Goal: Information Seeking & Learning: Learn about a topic

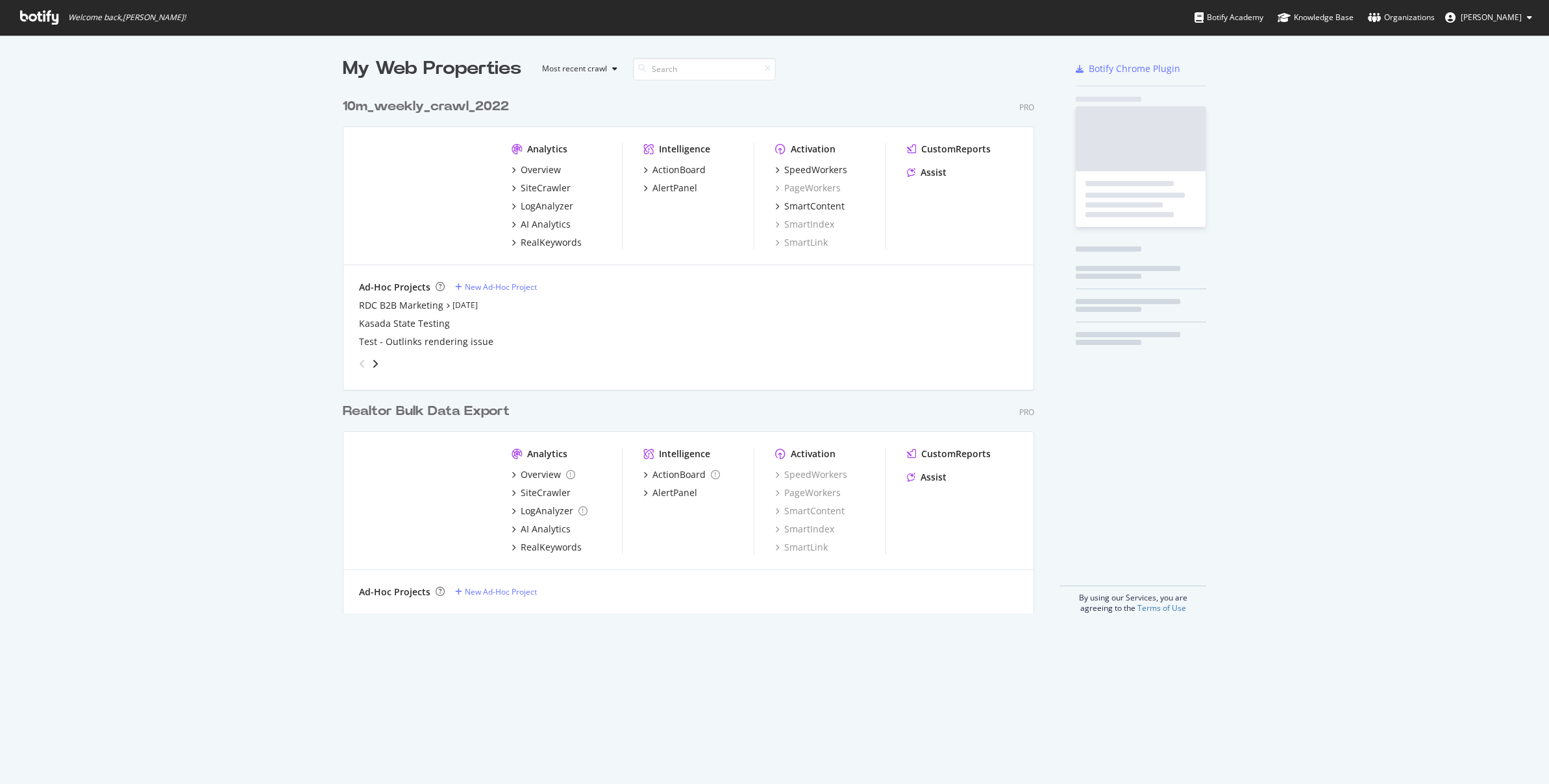
click at [1071, 21] on div "Welcome back, Bengu Eker ! Botify Academy Knowledge Base Organizations Bengu Ek…" at bounding box center [774, 17] width 1549 height 35
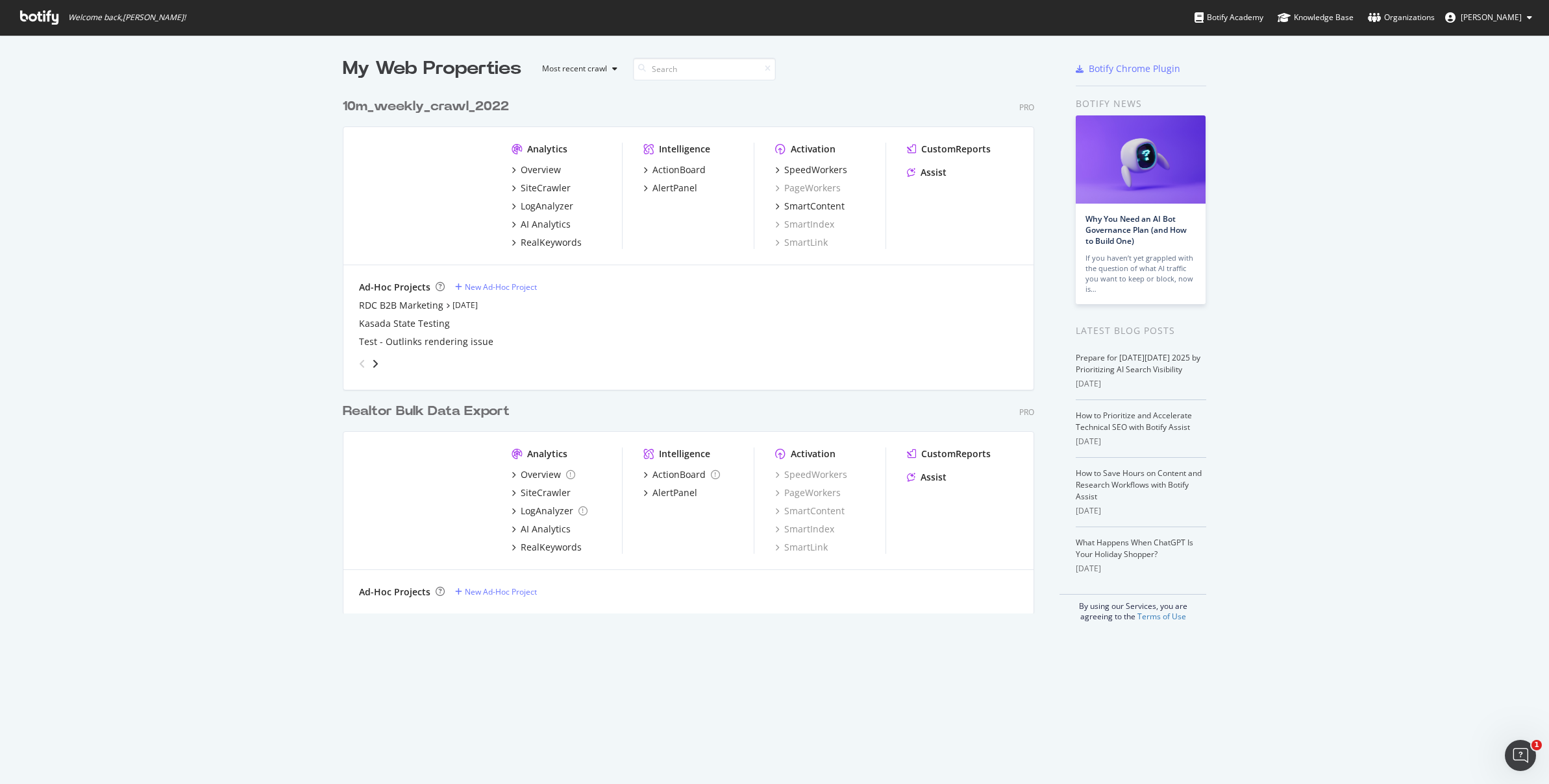
click at [553, 539] on div "Overview SiteCrawler LogAnalyzer AI Analytics RealKeywords" at bounding box center [566, 512] width 111 height 86
click at [552, 544] on div "RealKeywords" at bounding box center [551, 547] width 61 height 13
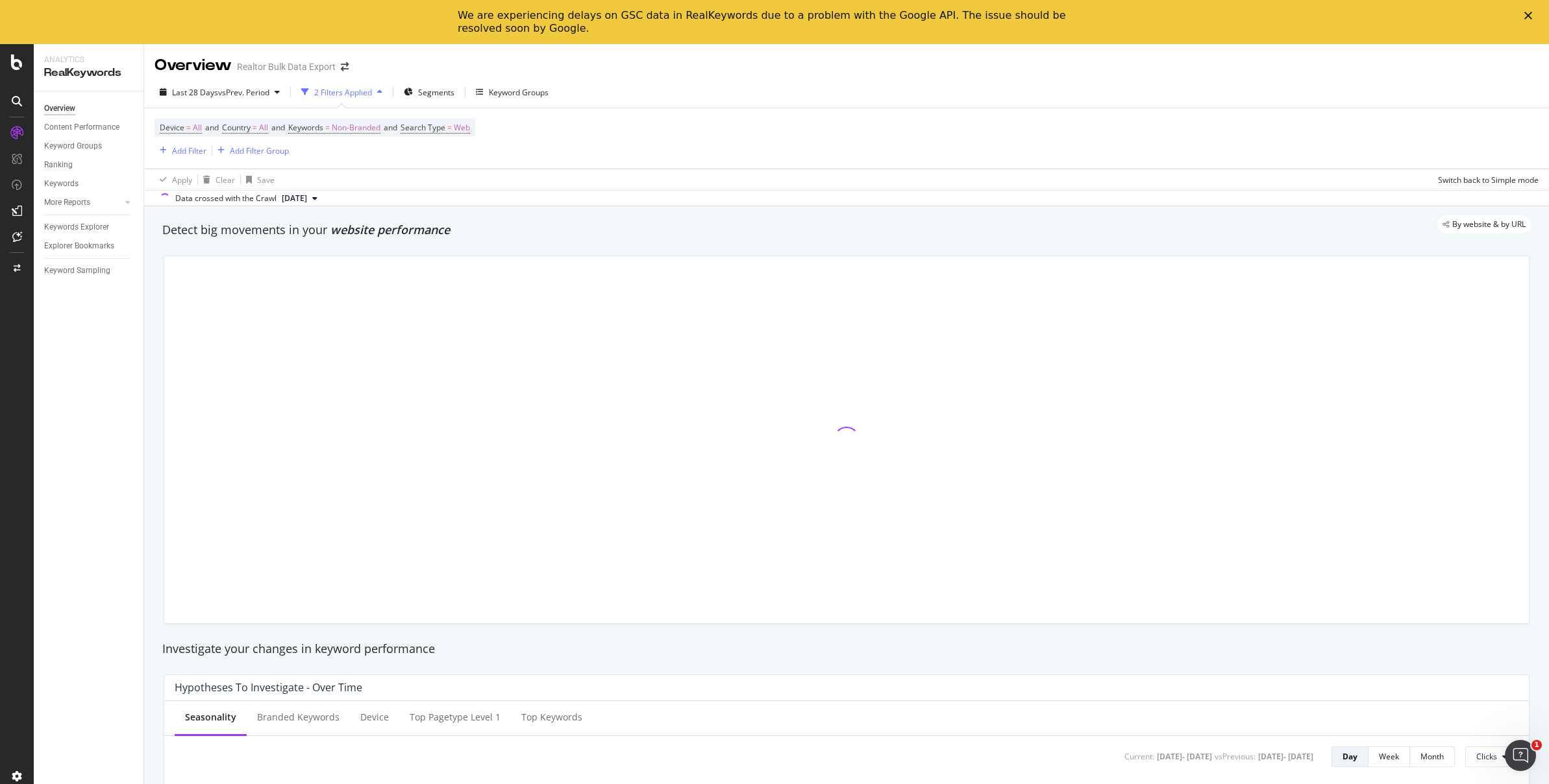
click at [19, 207] on icon at bounding box center [17, 210] width 10 height 10
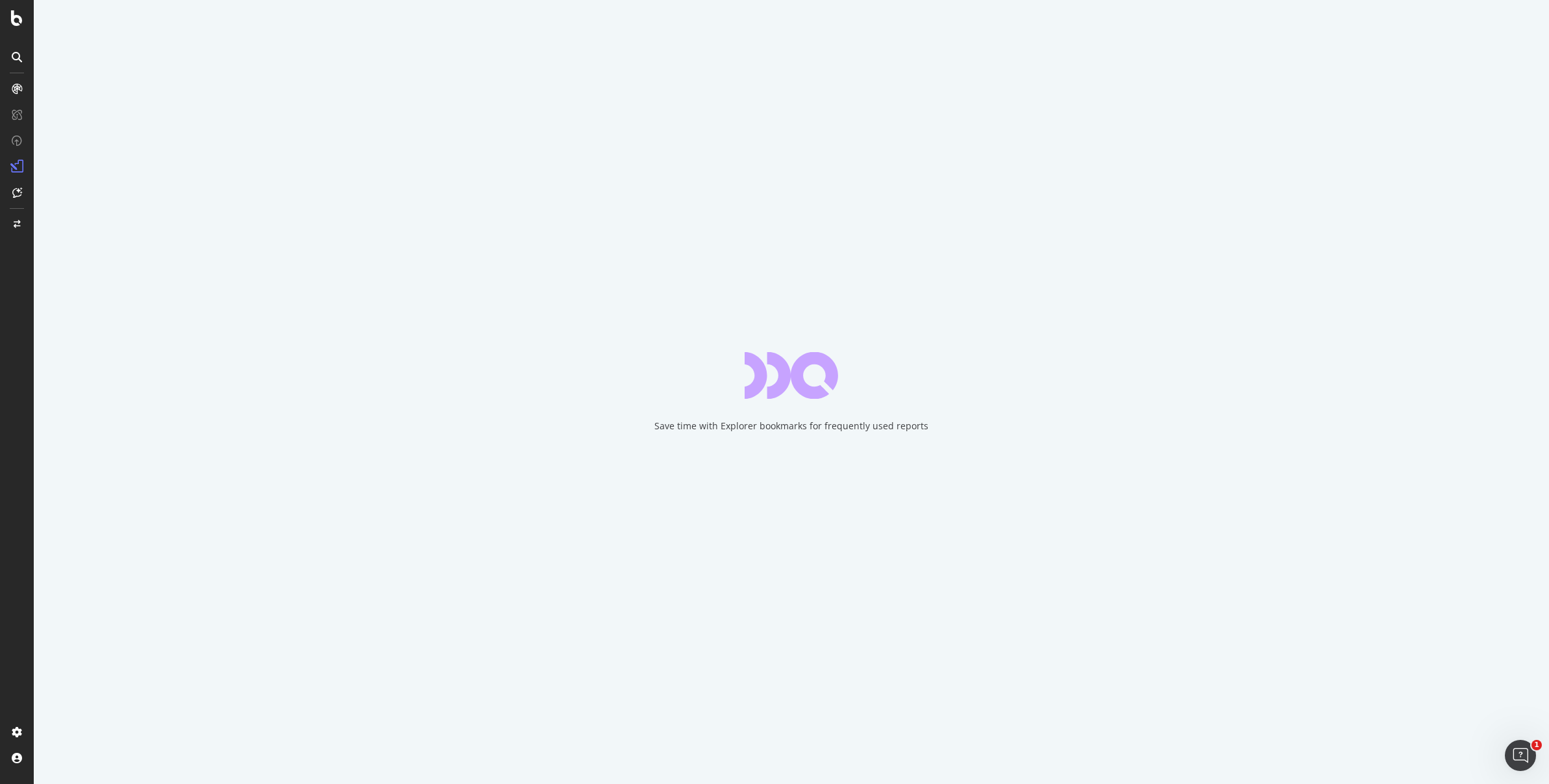
click at [708, 200] on div "Save time with Explorer bookmarks for frequently used reports" at bounding box center [791, 392] width 1515 height 784
click at [856, 250] on div "Save time with Explorer bookmarks for frequently used reports" at bounding box center [791, 392] width 1515 height 784
click at [903, 266] on div "Save time with Explorer bookmarks for frequently used reports" at bounding box center [791, 392] width 1515 height 784
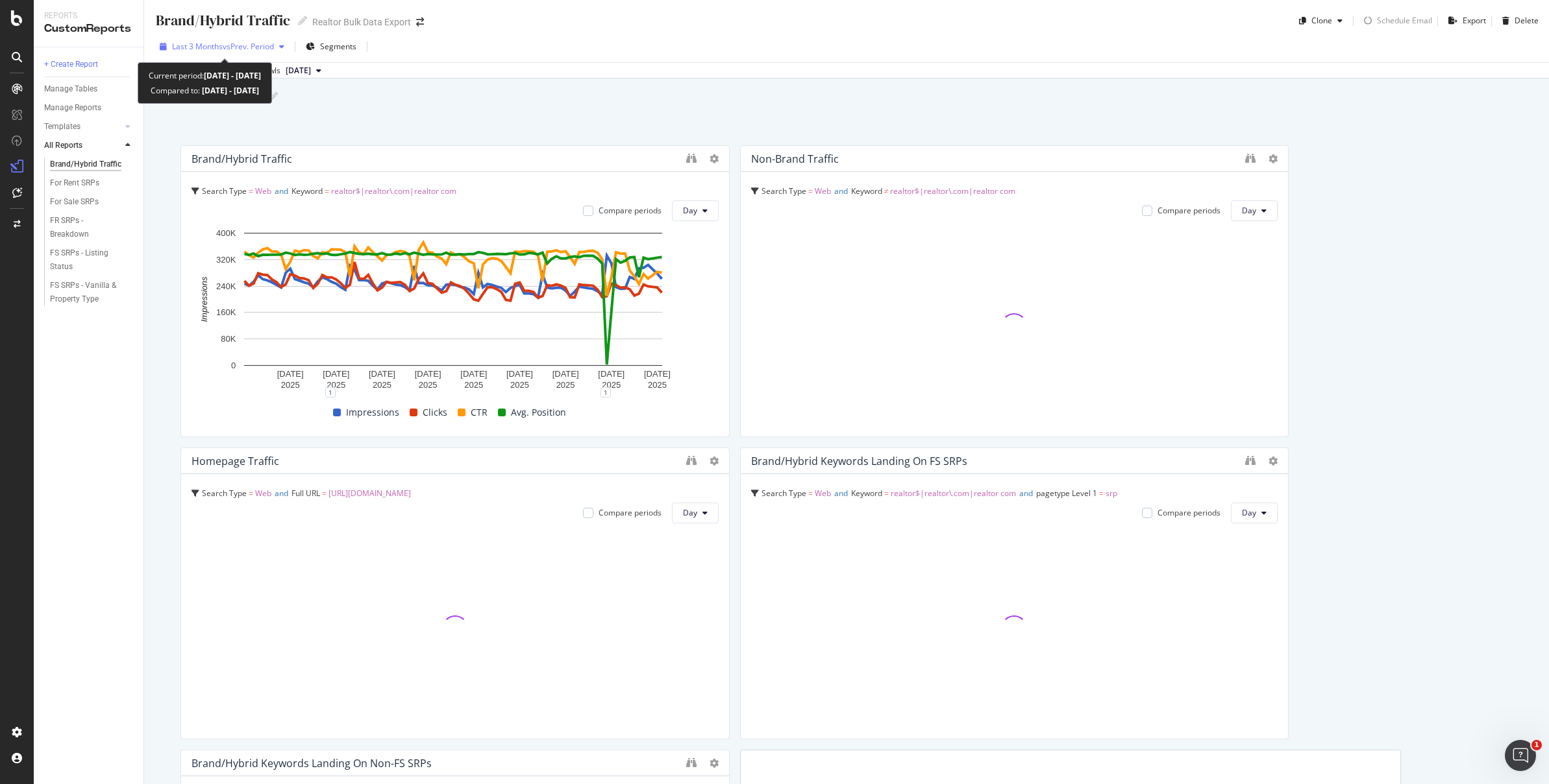
click at [266, 46] on span "vs Prev. Period" at bounding box center [248, 46] width 51 height 11
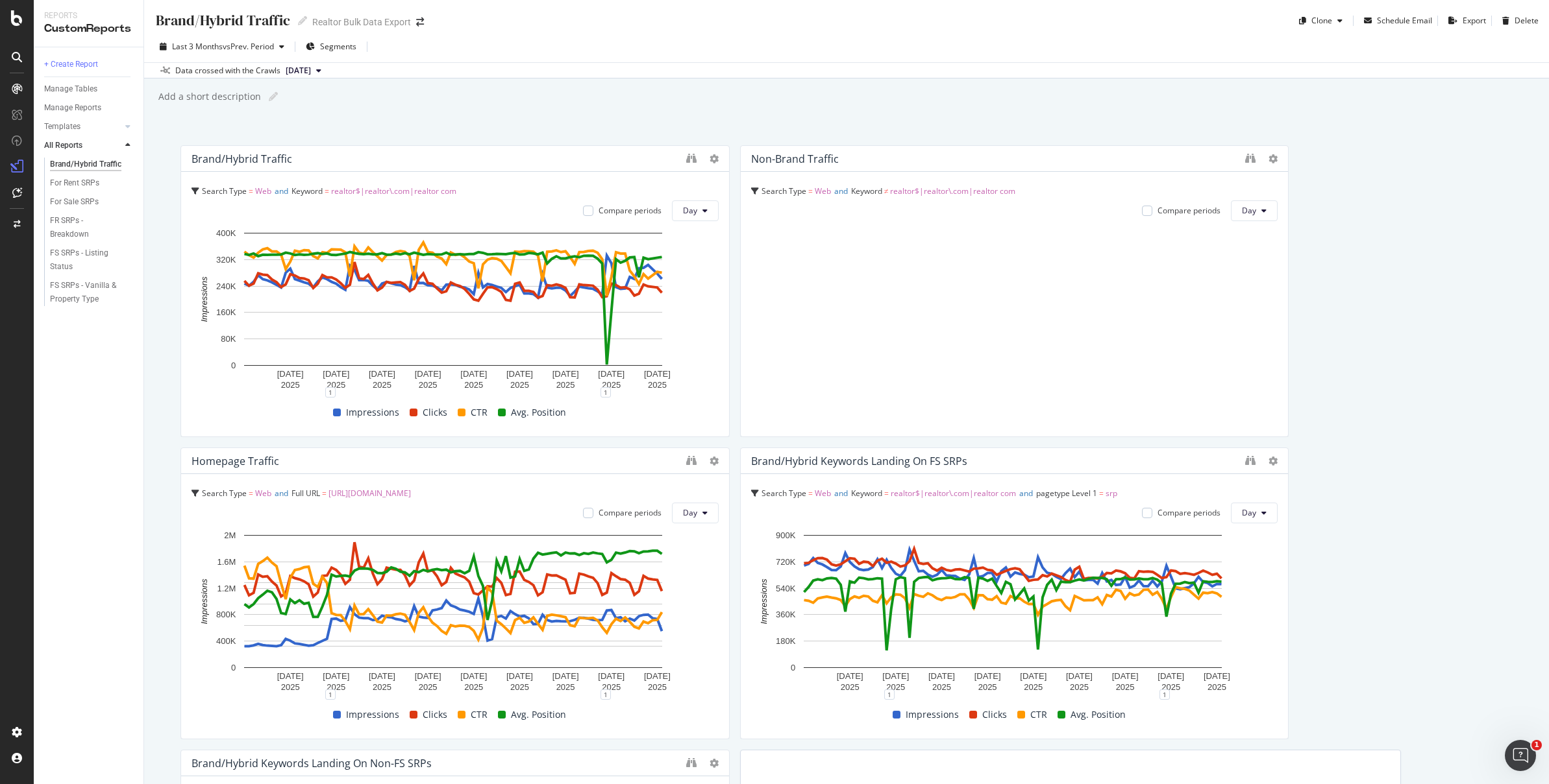
click at [569, 100] on div "Add a short description Add a short description" at bounding box center [852, 97] width 1391 height 20
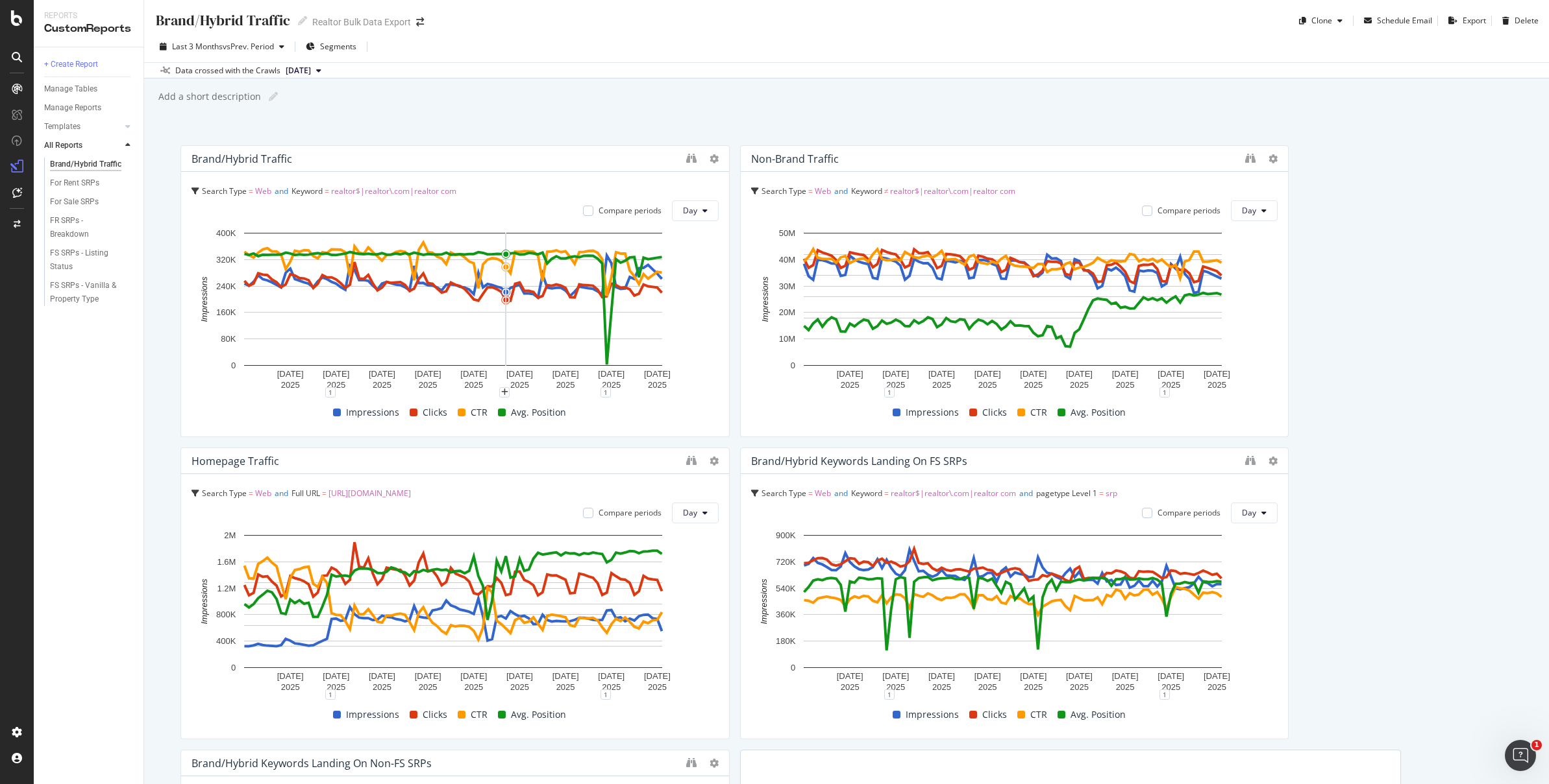
scroll to position [339, 0]
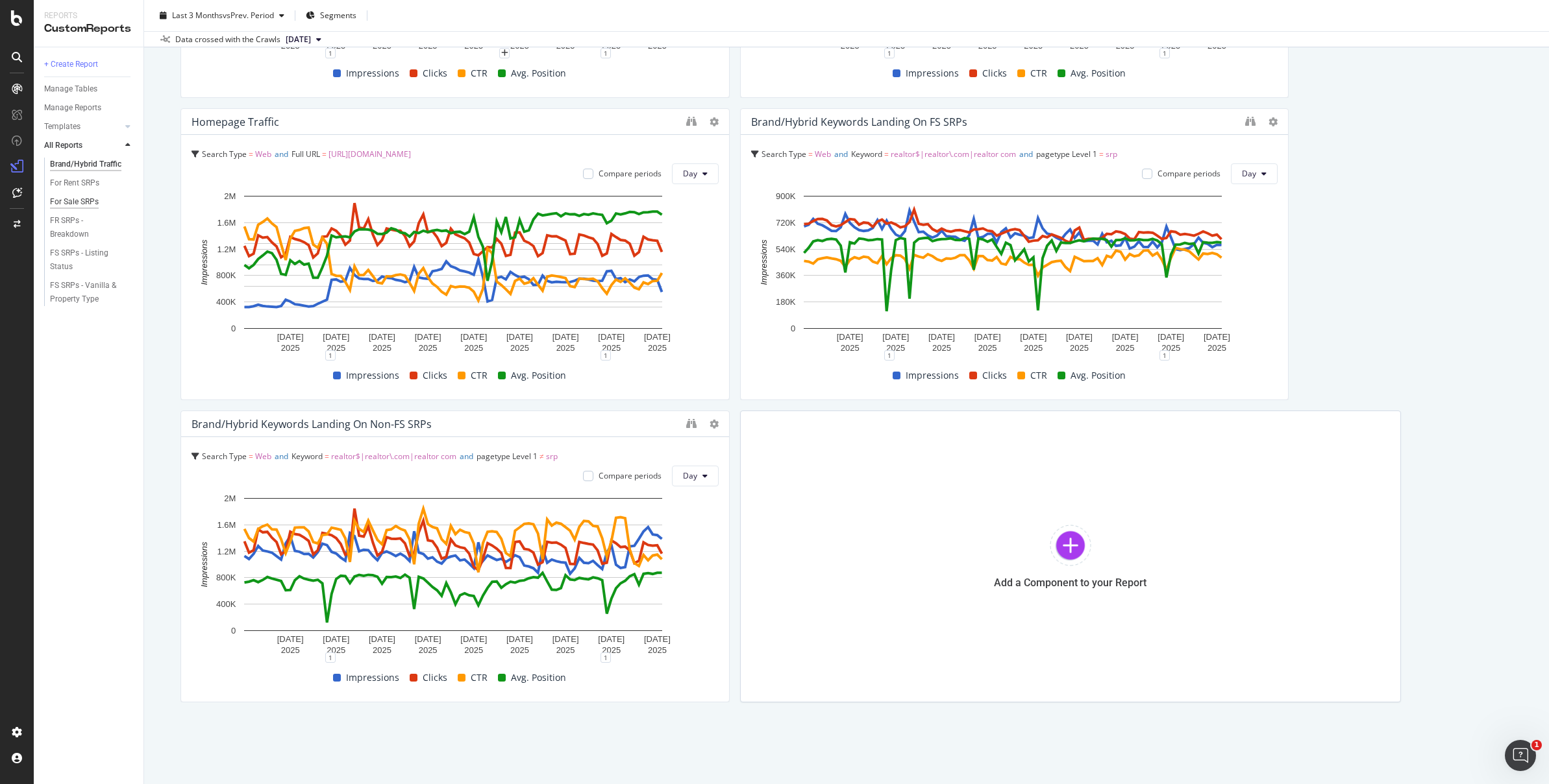
click at [83, 201] on div "For Sale SRPs" at bounding box center [74, 202] width 49 height 14
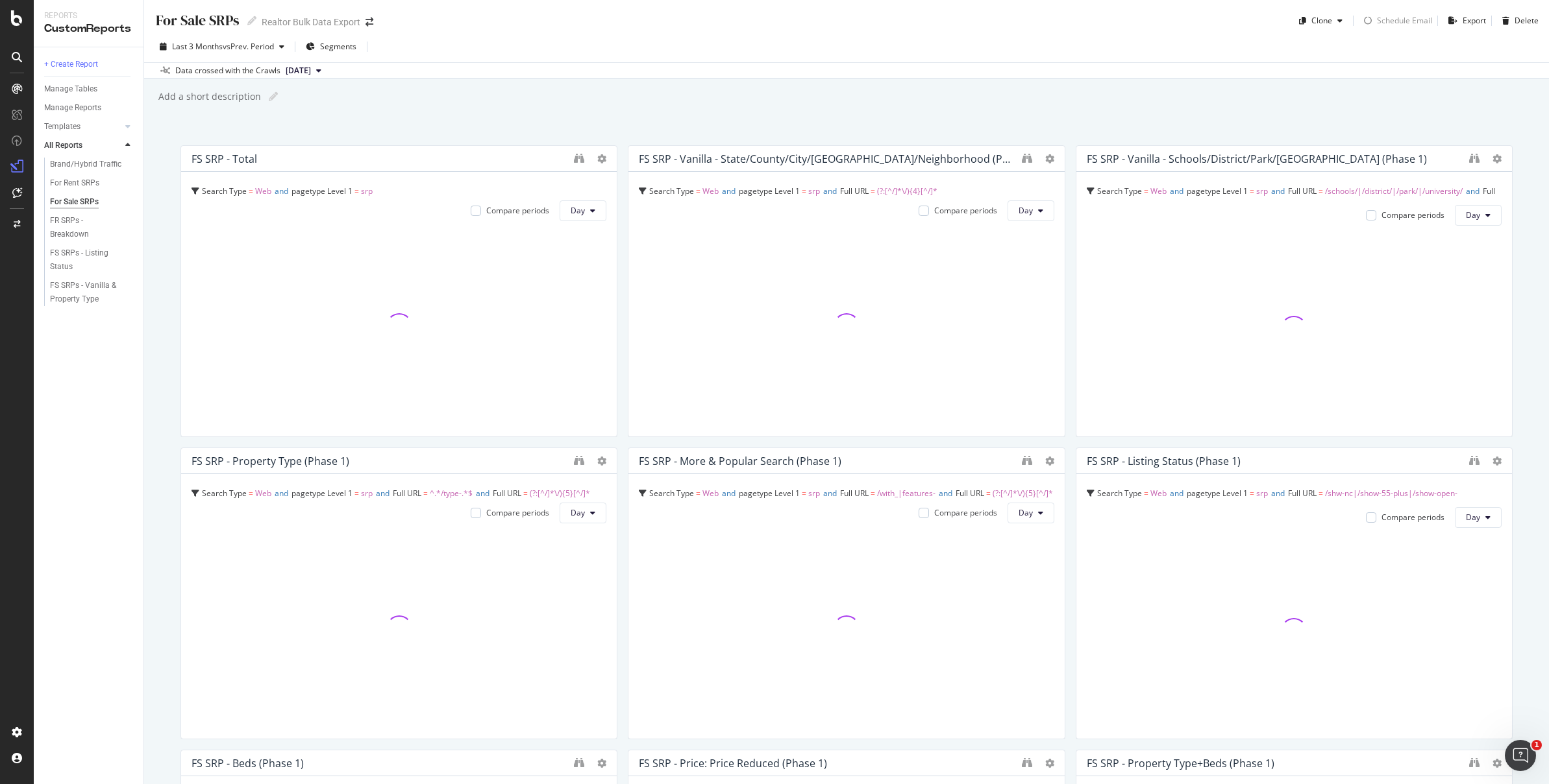
click at [1342, 72] on div "Data crossed with the Crawls 2025 Jan. 17th" at bounding box center [845, 70] width 1404 height 16
click at [1108, 90] on div "Add a short description Add a short description" at bounding box center [852, 97] width 1391 height 20
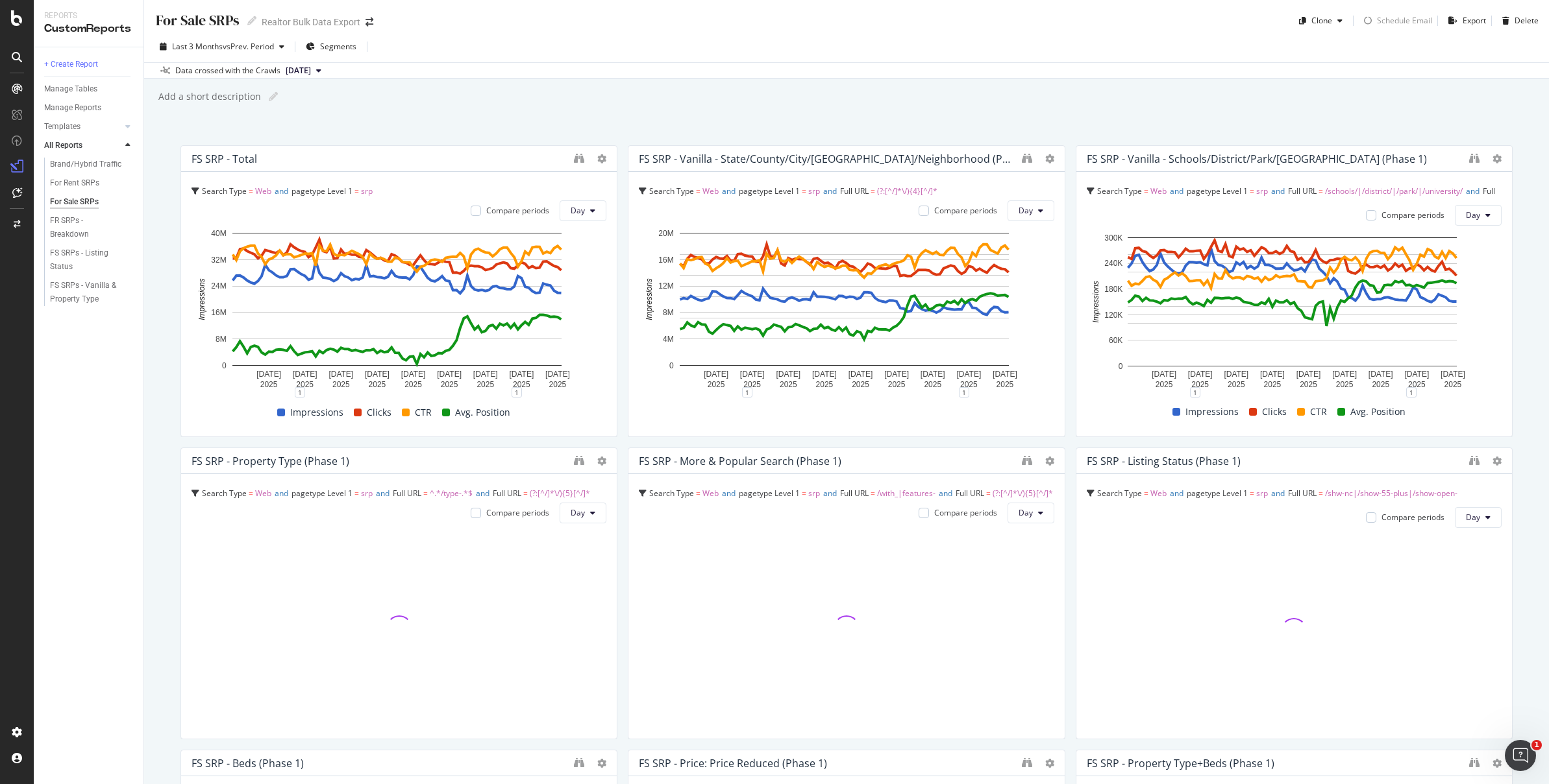
click at [1145, 97] on div "Add a short description Add a short description" at bounding box center [852, 97] width 1391 height 20
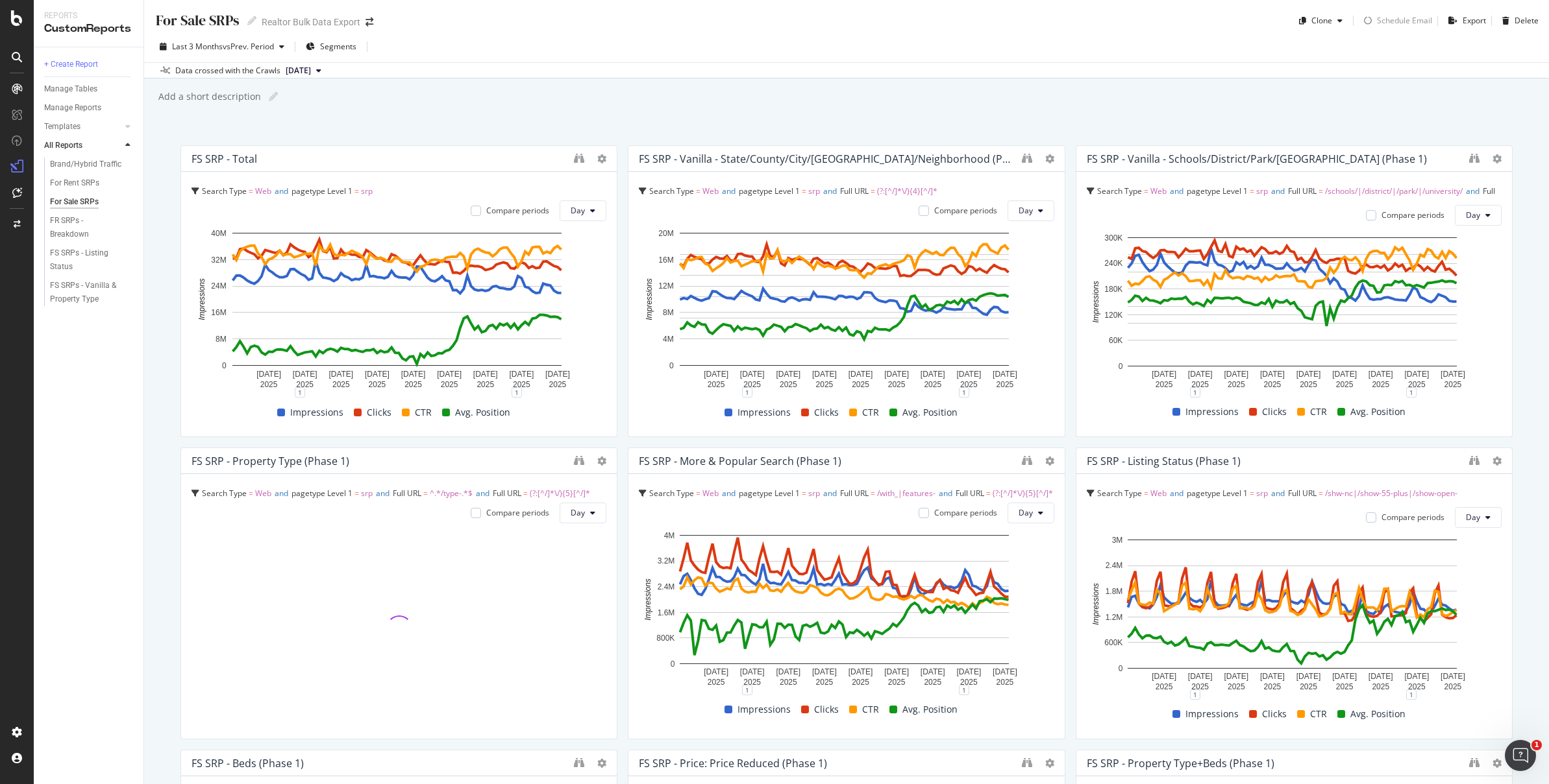
click at [1143, 98] on div "Add a short description Add a short description" at bounding box center [852, 97] width 1391 height 20
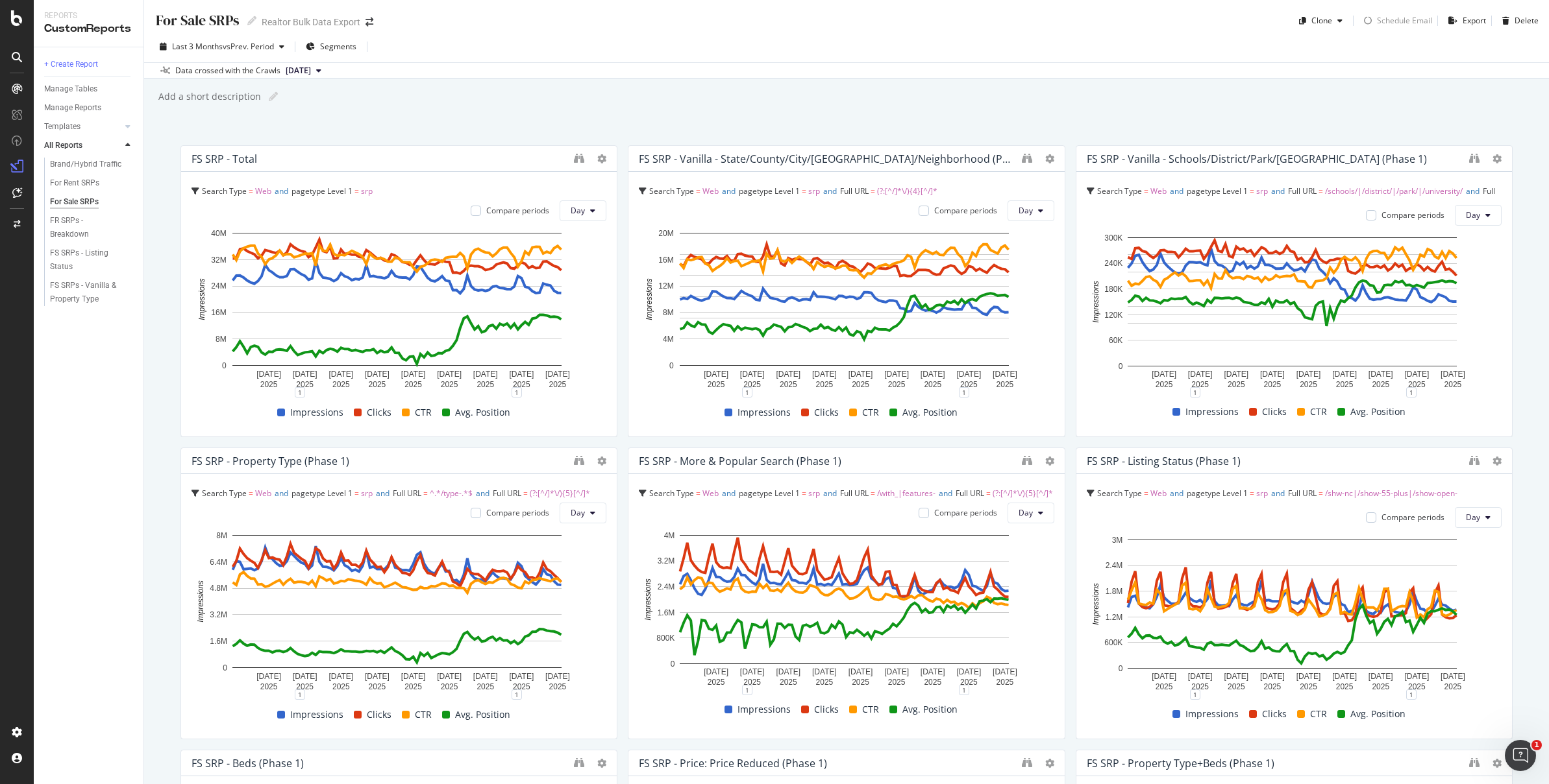
click at [1146, 102] on div "Add a short description Add a short description" at bounding box center [852, 97] width 1391 height 20
click at [1149, 101] on div "Add a short description Add a short description" at bounding box center [852, 97] width 1391 height 20
click at [1143, 97] on div "Add a short description Add a short description" at bounding box center [852, 97] width 1391 height 20
click at [1145, 96] on div "Add a short description Add a short description" at bounding box center [852, 97] width 1391 height 20
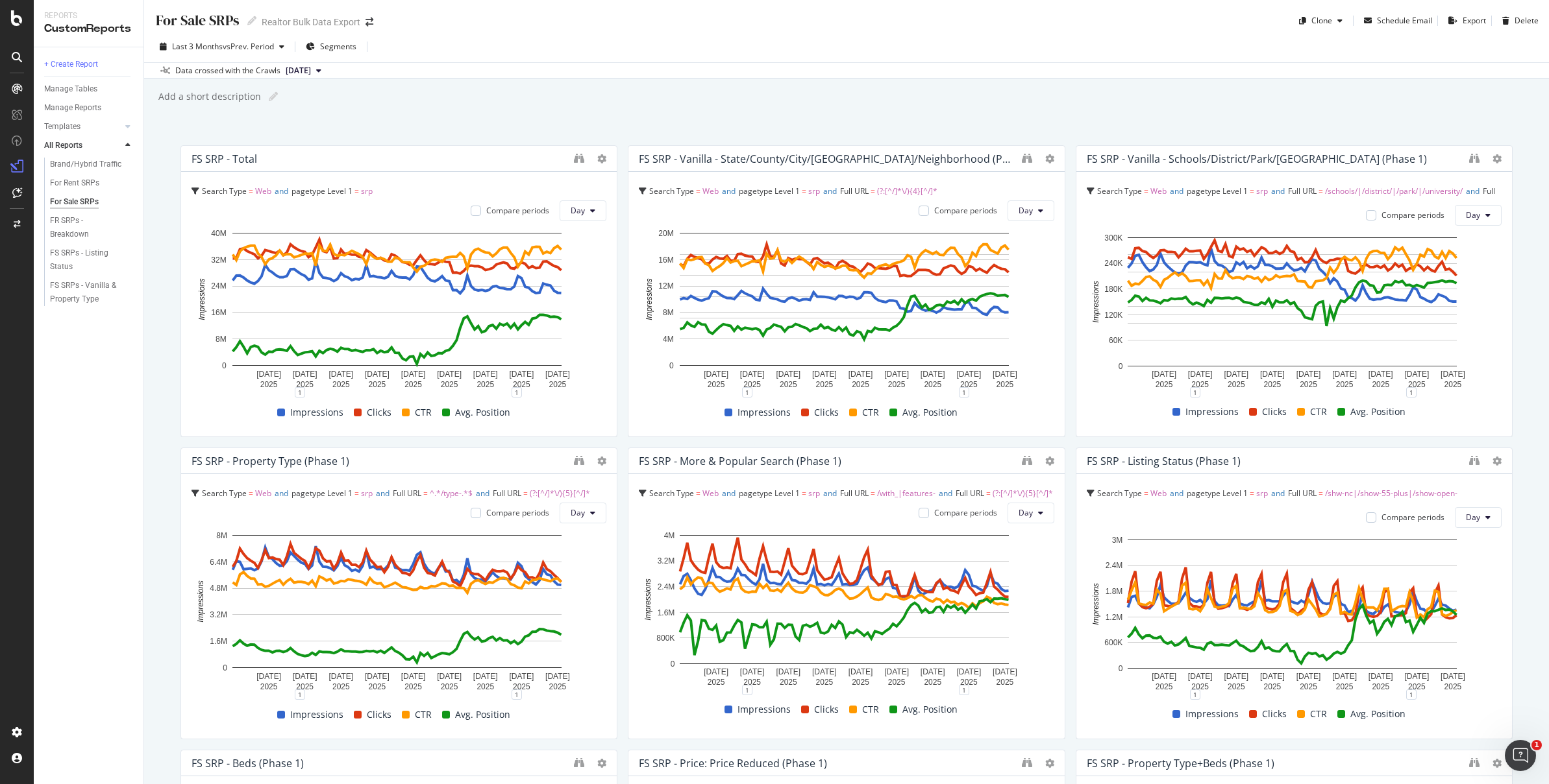
click at [1147, 94] on div "Add a short description Add a short description" at bounding box center [852, 97] width 1391 height 20
click at [1146, 92] on div "Add a short description Add a short description" at bounding box center [852, 97] width 1391 height 20
click at [1161, 100] on div "Add a short description Add a short description" at bounding box center [852, 97] width 1391 height 20
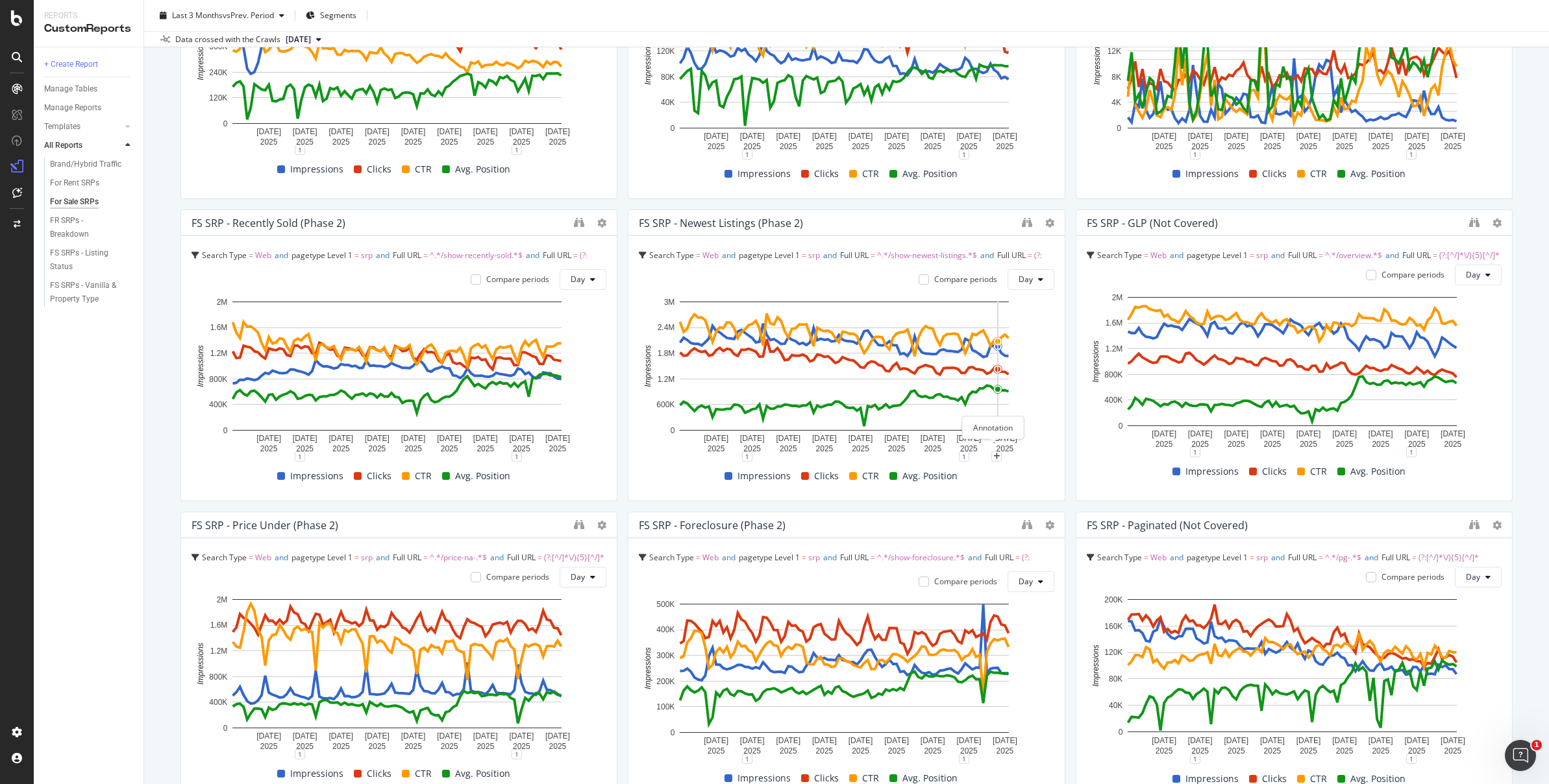
scroll to position [850, 0]
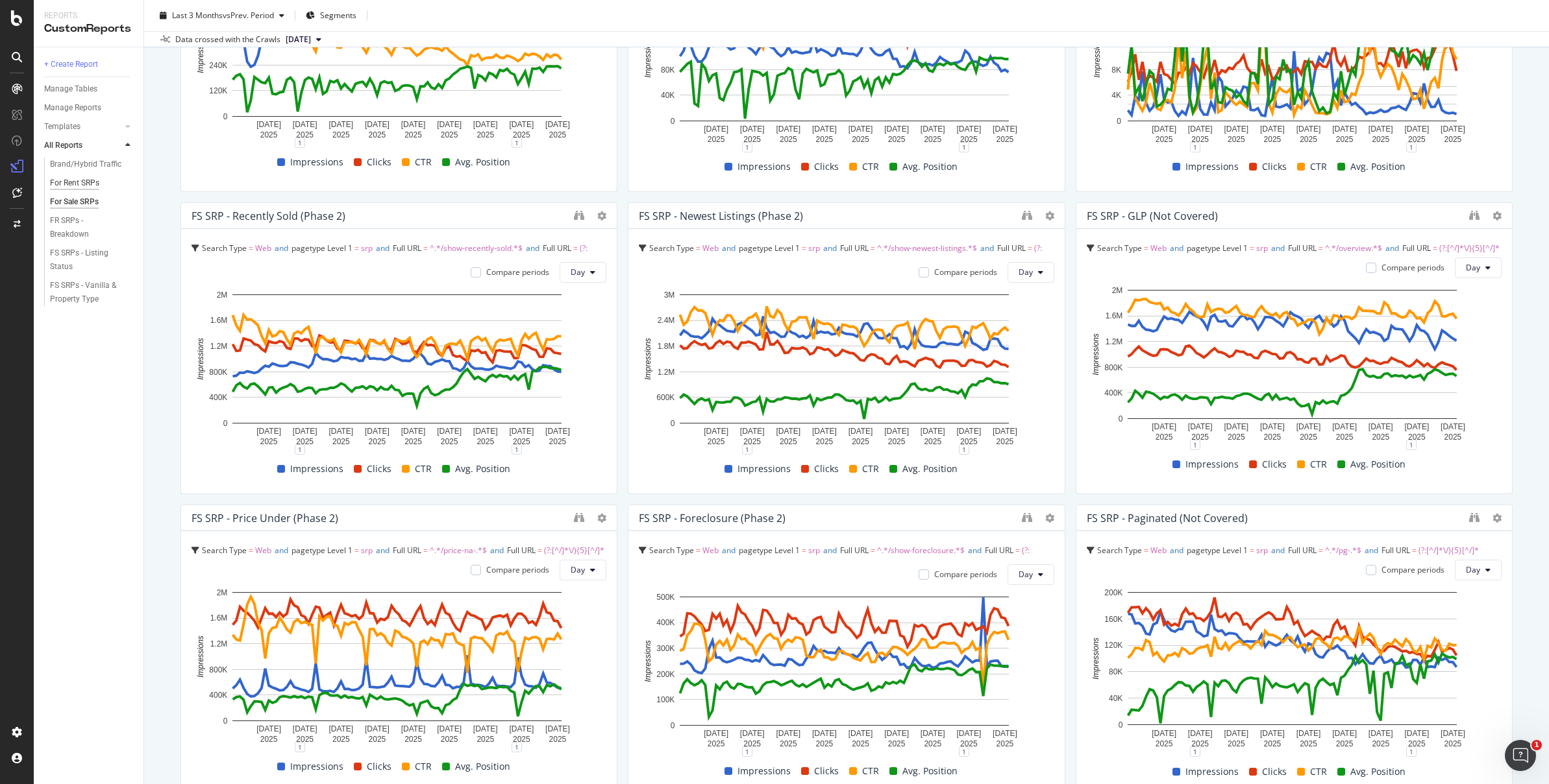
click at [73, 178] on div "For Rent SRPs" at bounding box center [74, 184] width 49 height 14
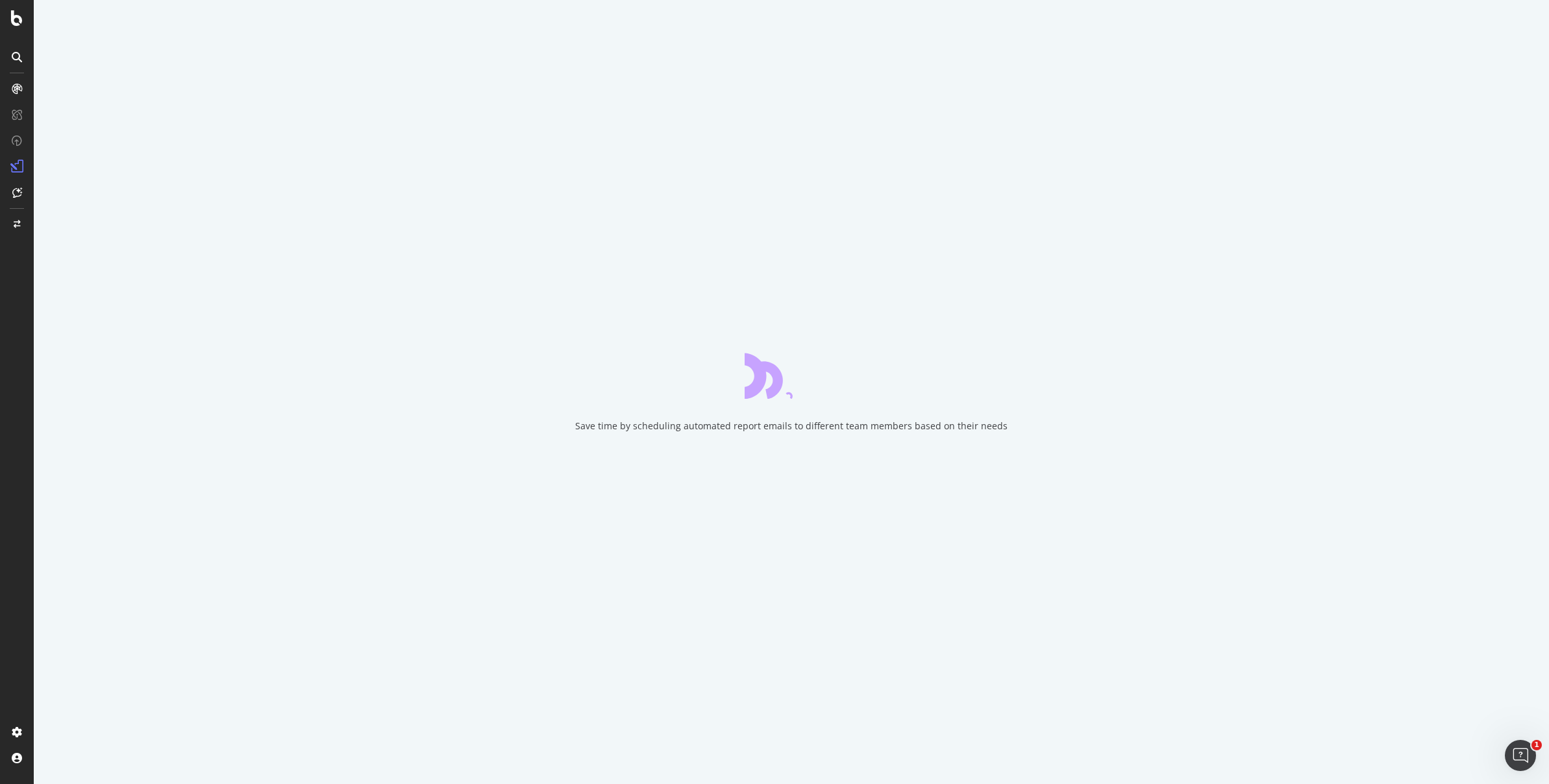
click at [1394, 168] on div "Save time by scheduling automated report emails to different team members based…" at bounding box center [791, 392] width 1515 height 784
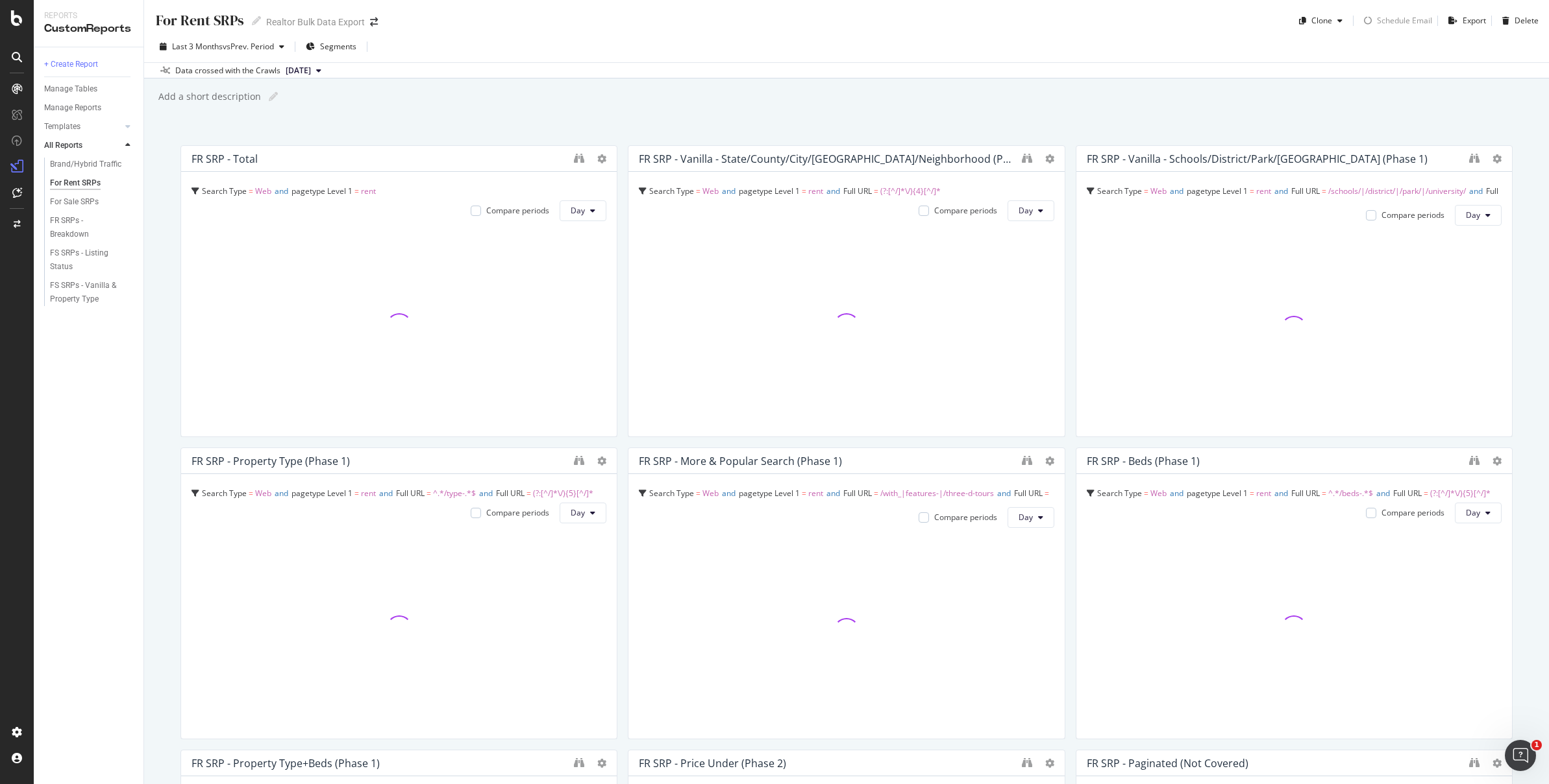
click at [1445, 148] on div "FR SRP - Vanilla - Schools/District/Park/University (Phase 1)" at bounding box center [1293, 159] width 435 height 26
click at [1070, 64] on div "Data crossed with the Crawls 2025 Jan. 17th" at bounding box center [845, 70] width 1404 height 16
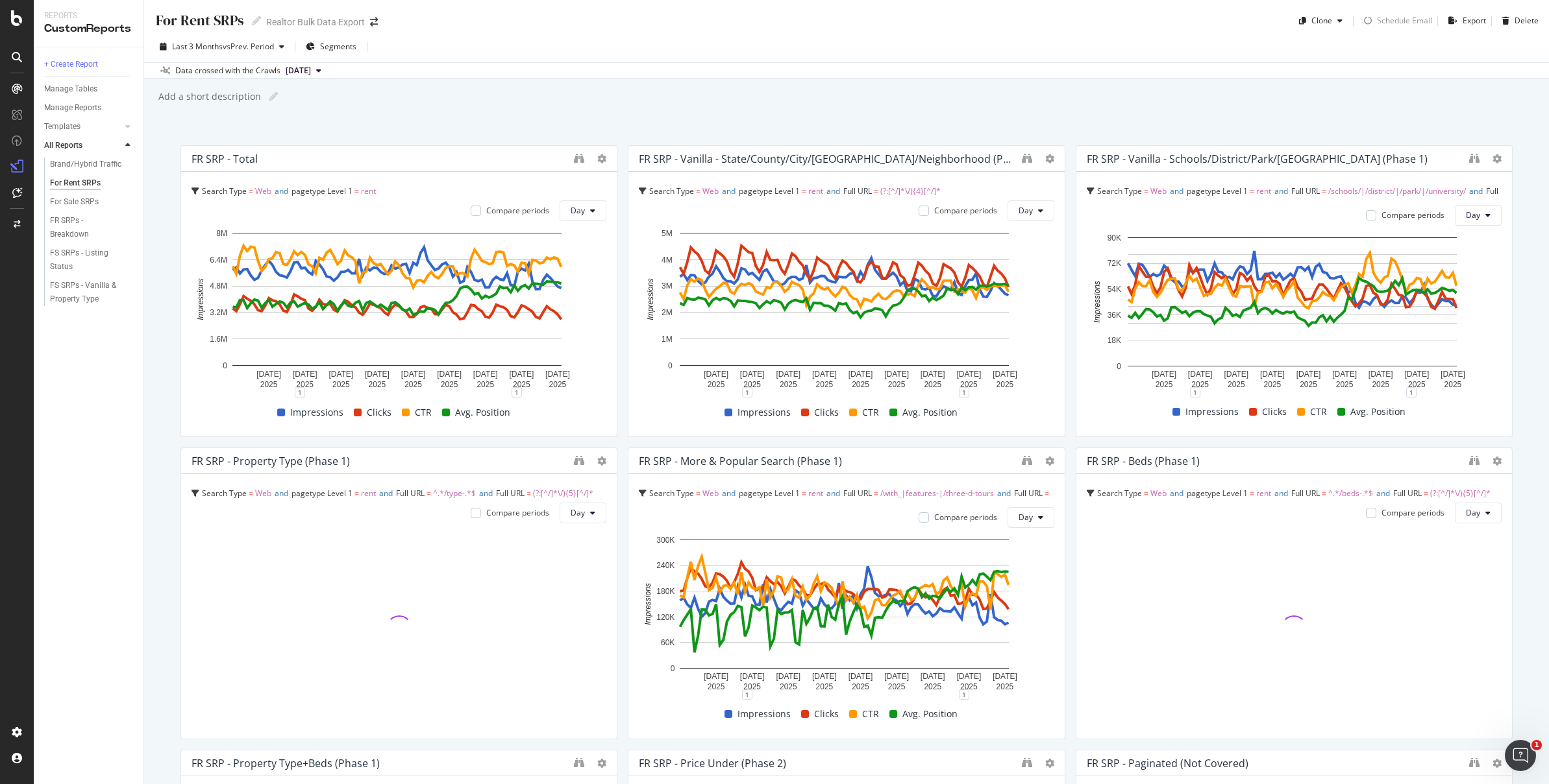
click at [1058, 64] on div "Data crossed with the Crawls 2025 Jan. 17th" at bounding box center [845, 70] width 1404 height 16
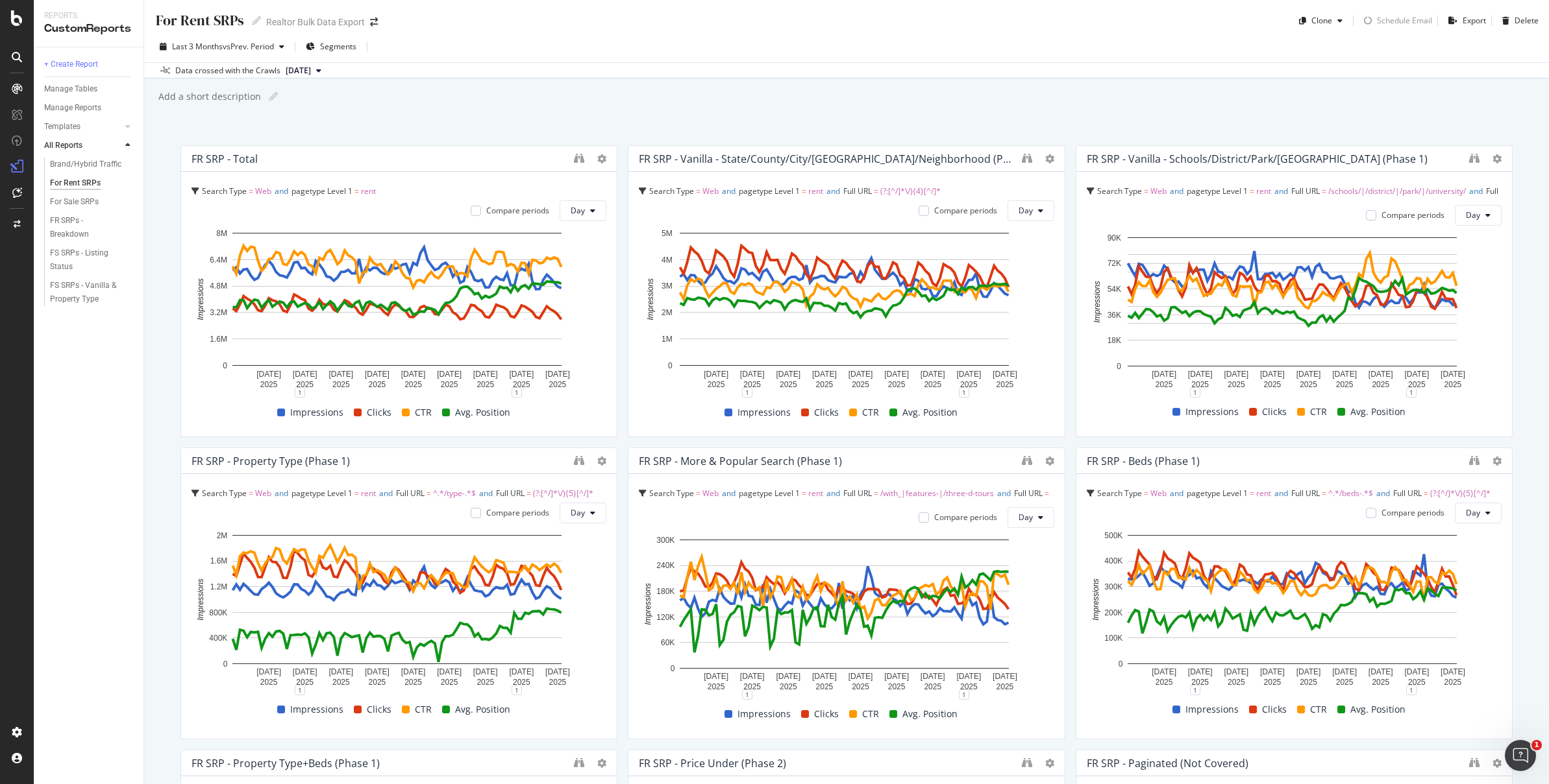
click at [1056, 81] on div "For Rent SRPs For Rent SRPs Realtor Bulk Data Export Clone Schedule Email Expor…" at bounding box center [845, 392] width 1404 height 784
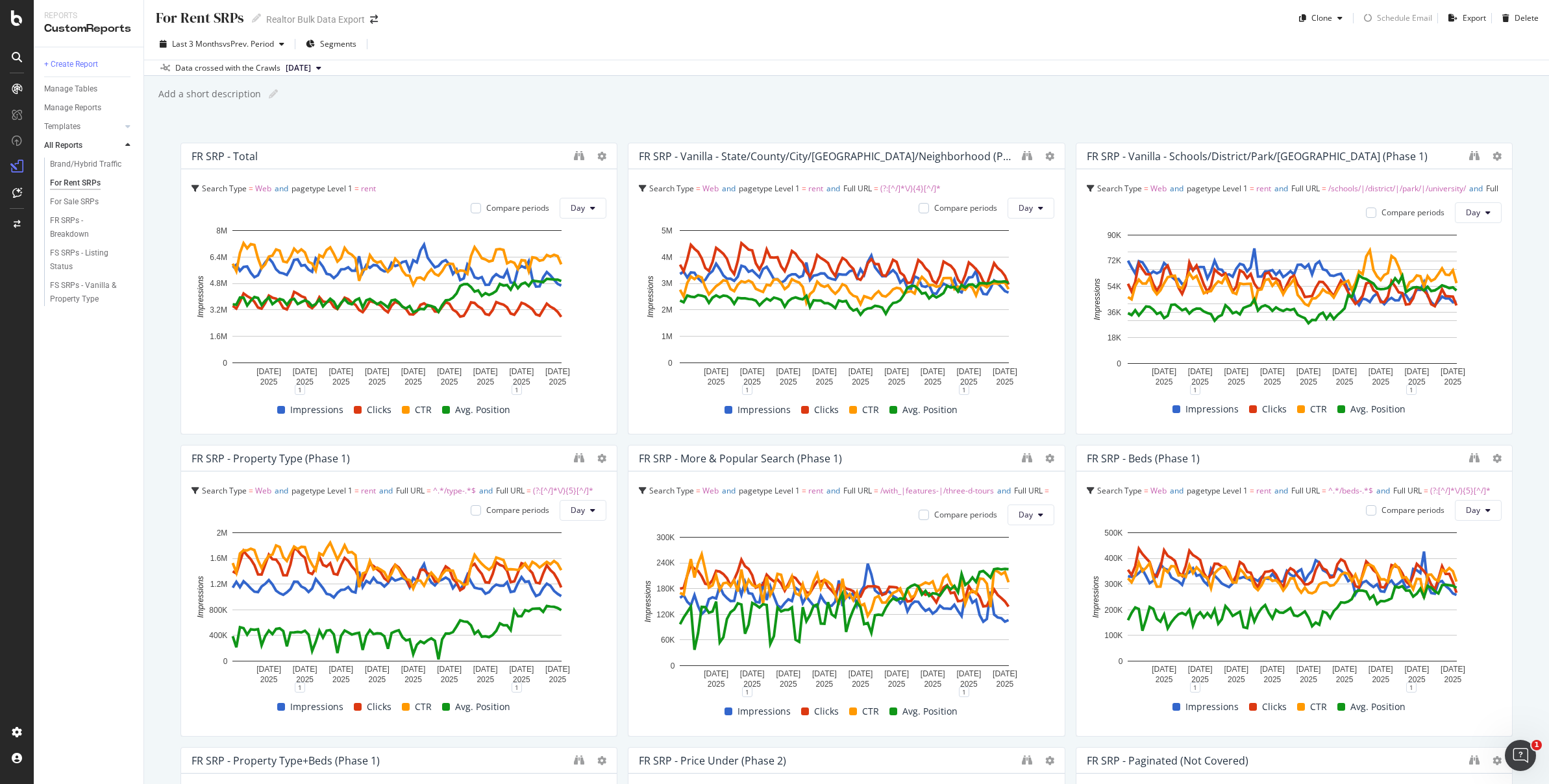
scroll to position [6, 0]
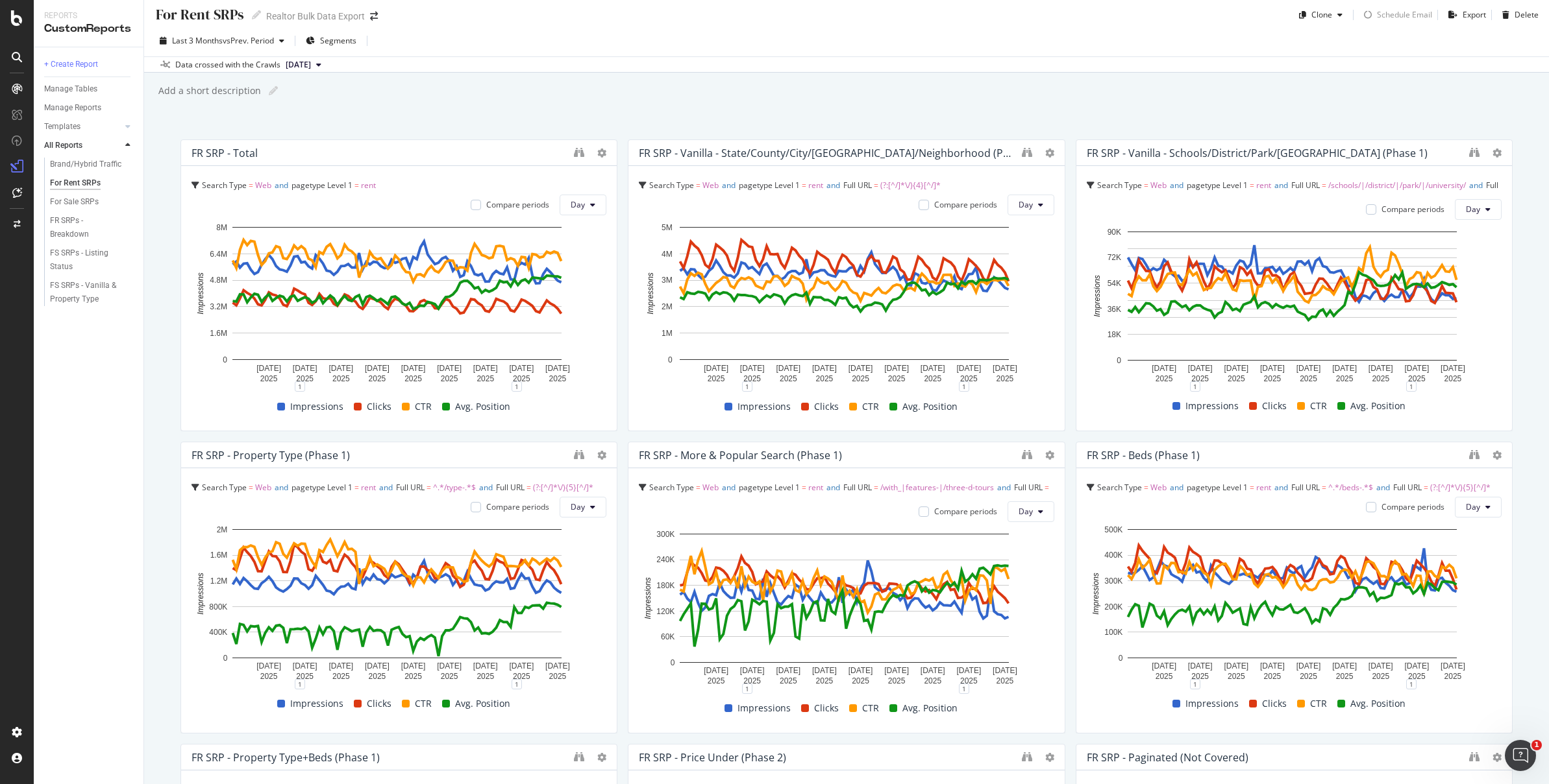
click at [1038, 72] on div "Data crossed with the Crawls 2025 Jan. 17th" at bounding box center [845, 65] width 1404 height 16
click at [1025, 59] on div "Data crossed with the Crawls 2025 Jan. 17th" at bounding box center [845, 65] width 1404 height 16
click at [1019, 60] on div "Data crossed with the Crawls 2025 Jan. 17th" at bounding box center [845, 65] width 1404 height 16
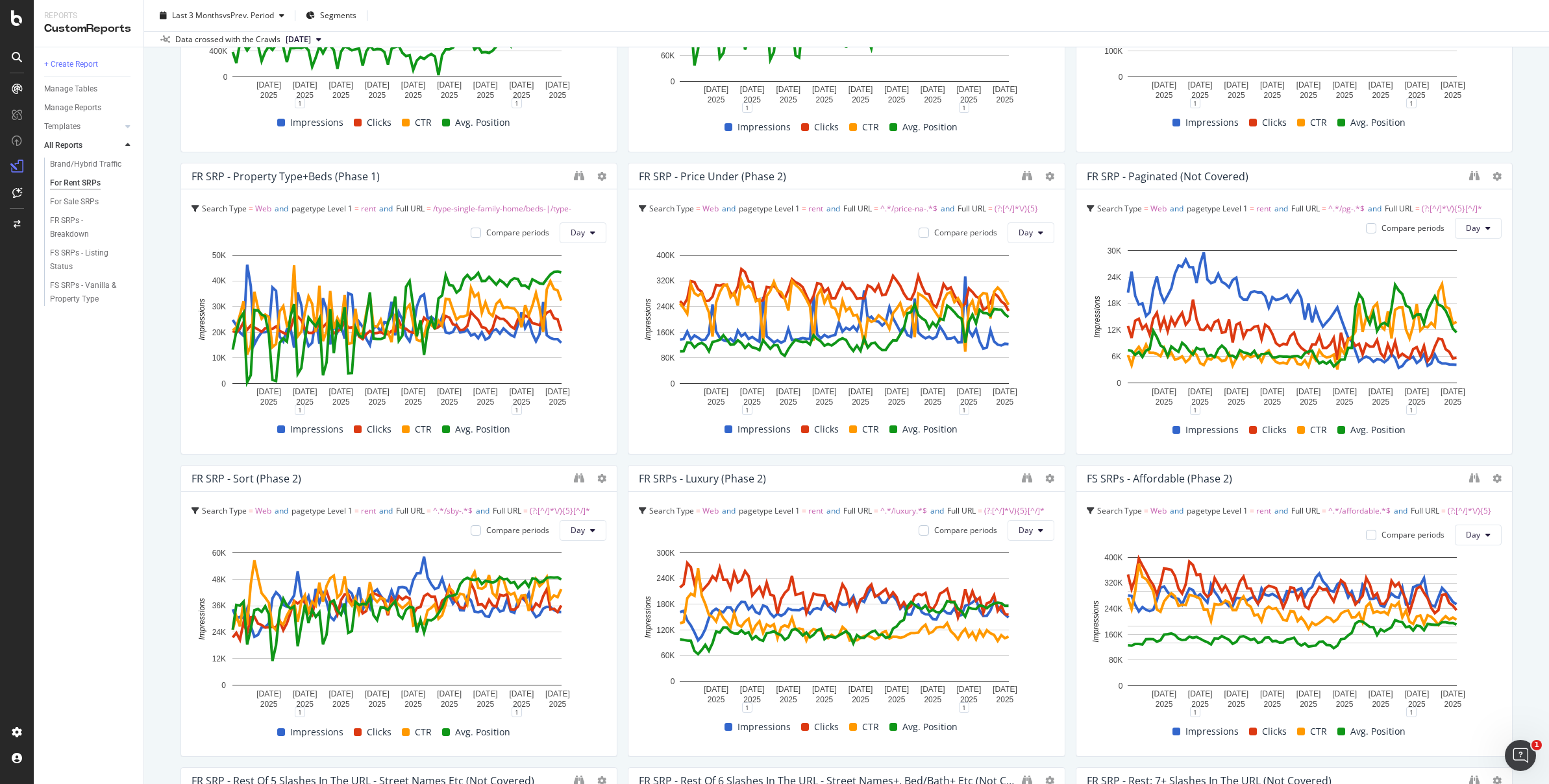
scroll to position [705, 0]
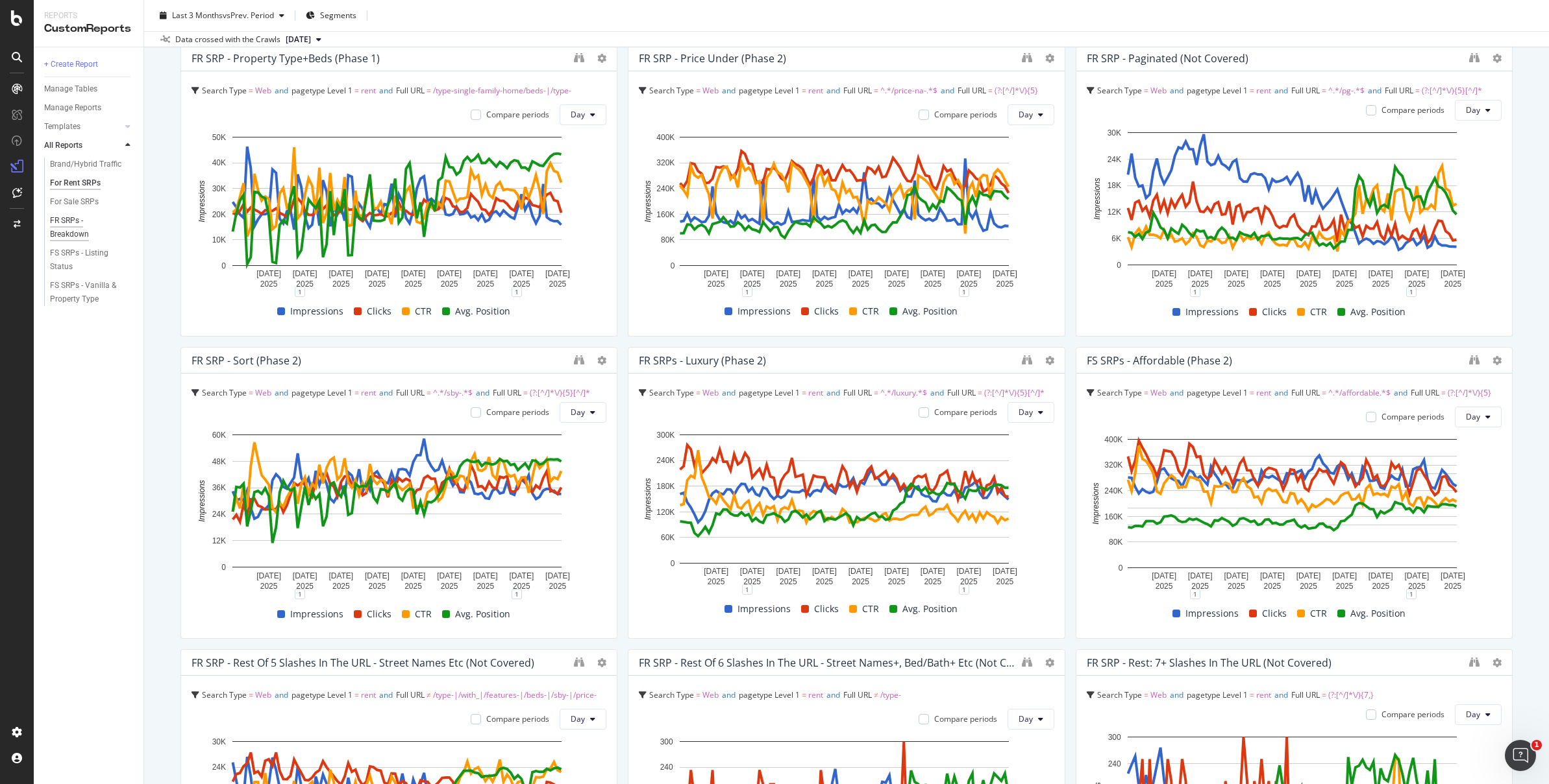
click at [69, 221] on div "FR SRPs - Breakdown" at bounding box center [86, 227] width 72 height 27
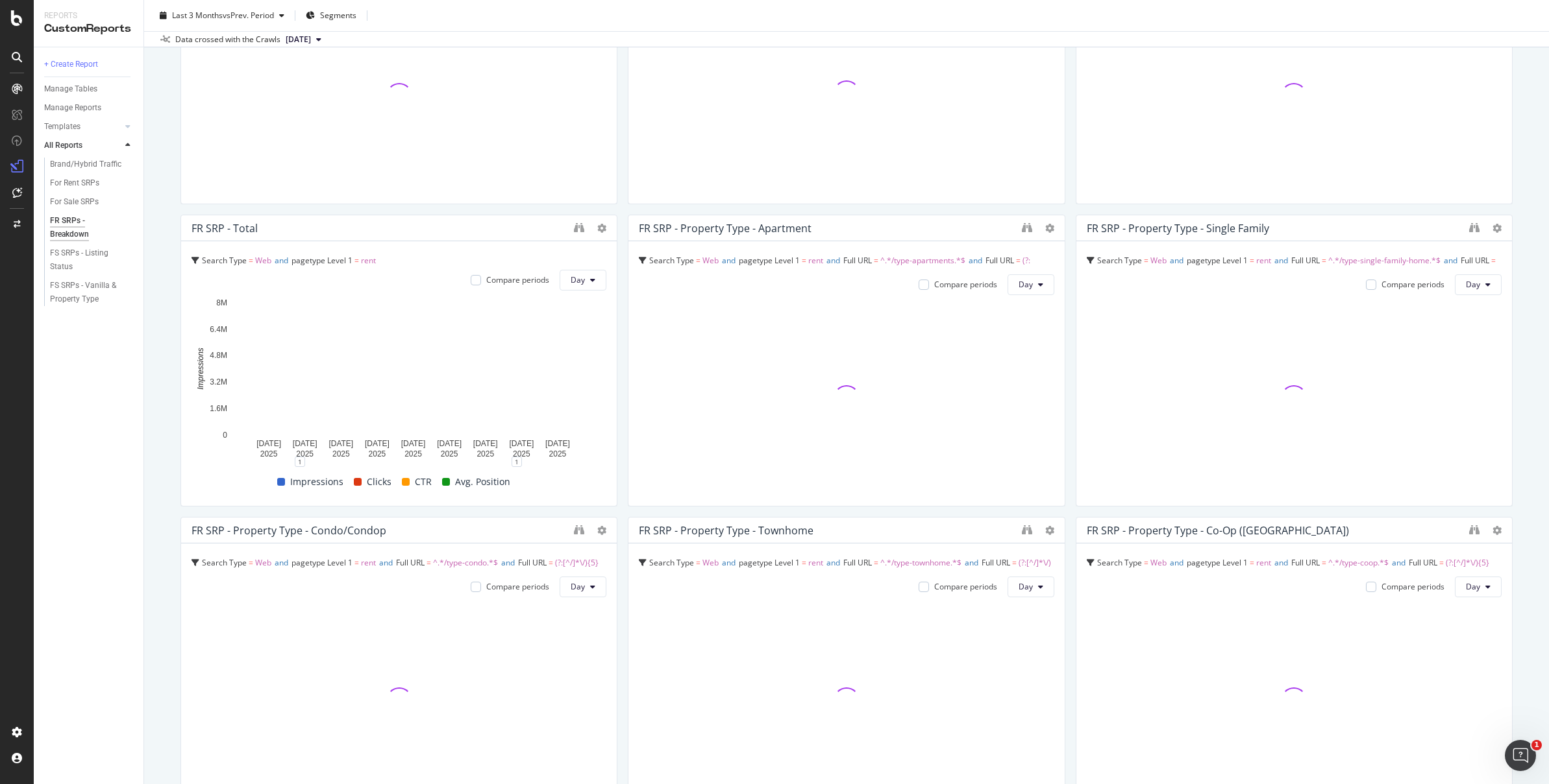
scroll to position [556, 0]
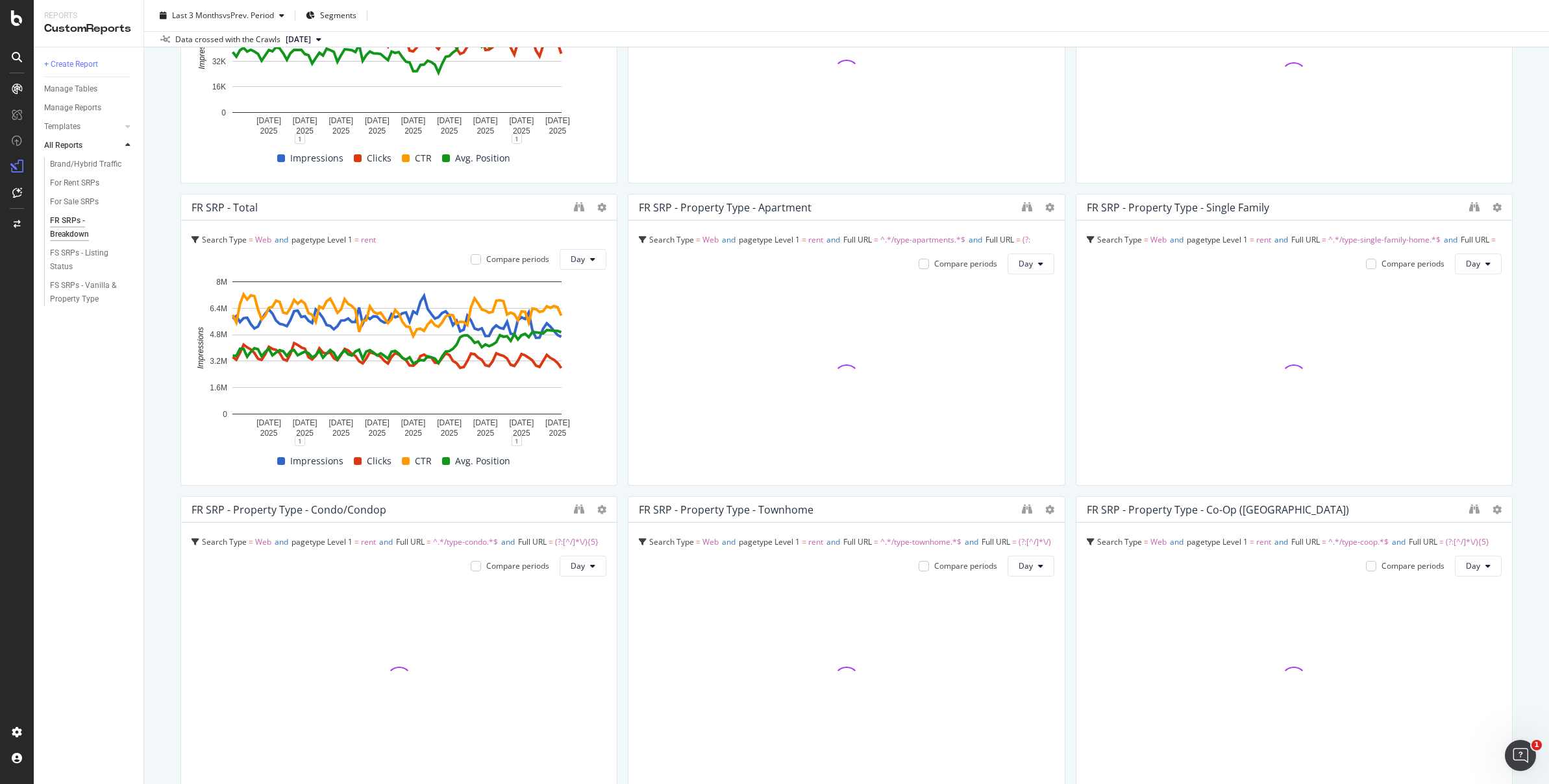
click at [1516, 146] on div "FR SRPs - Breakdown FR SRPs - Breakdown Realtor Bulk Data Export Clone Schedule…" at bounding box center [845, 392] width 1404 height 784
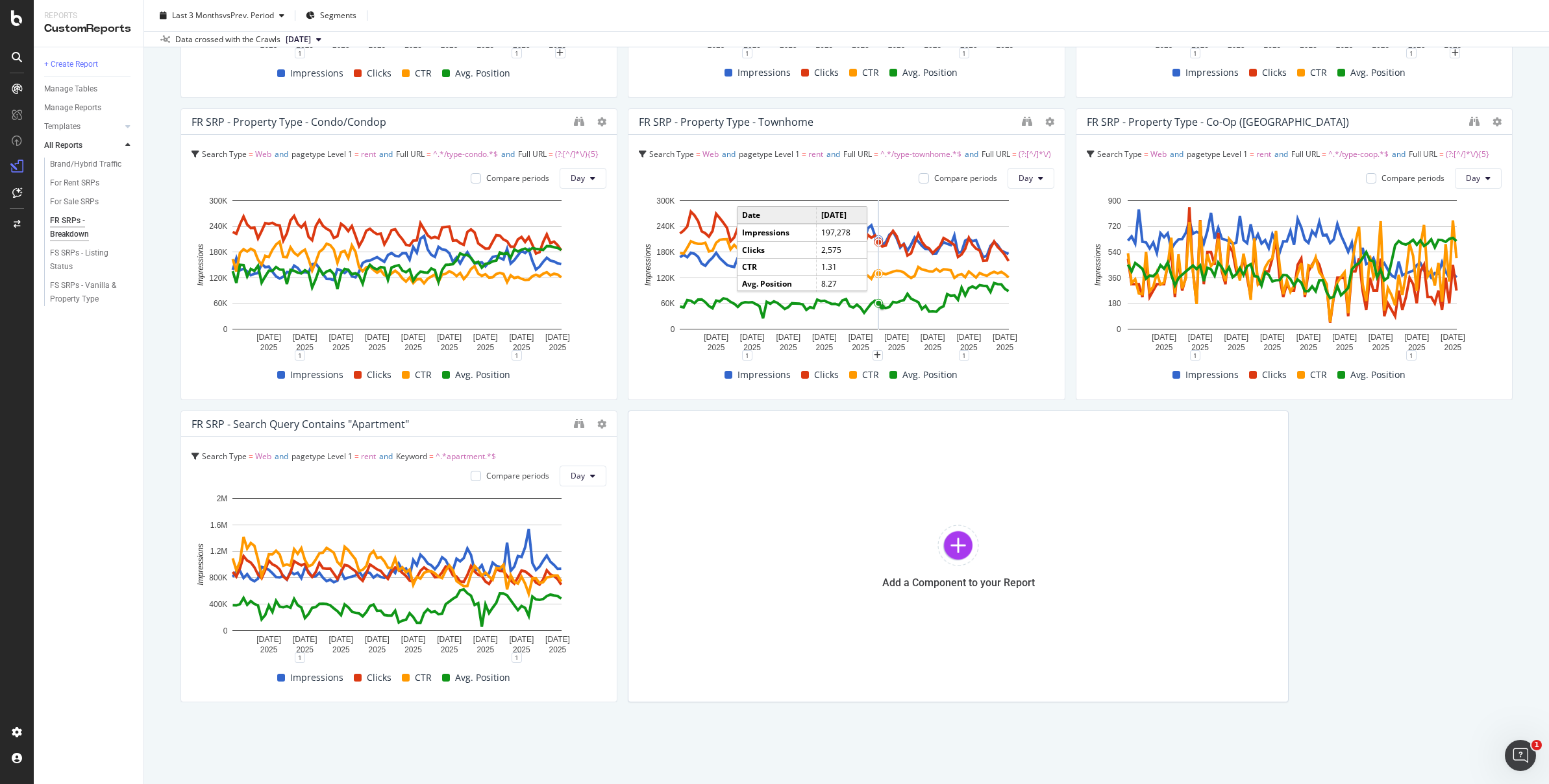
scroll to position [640, 0]
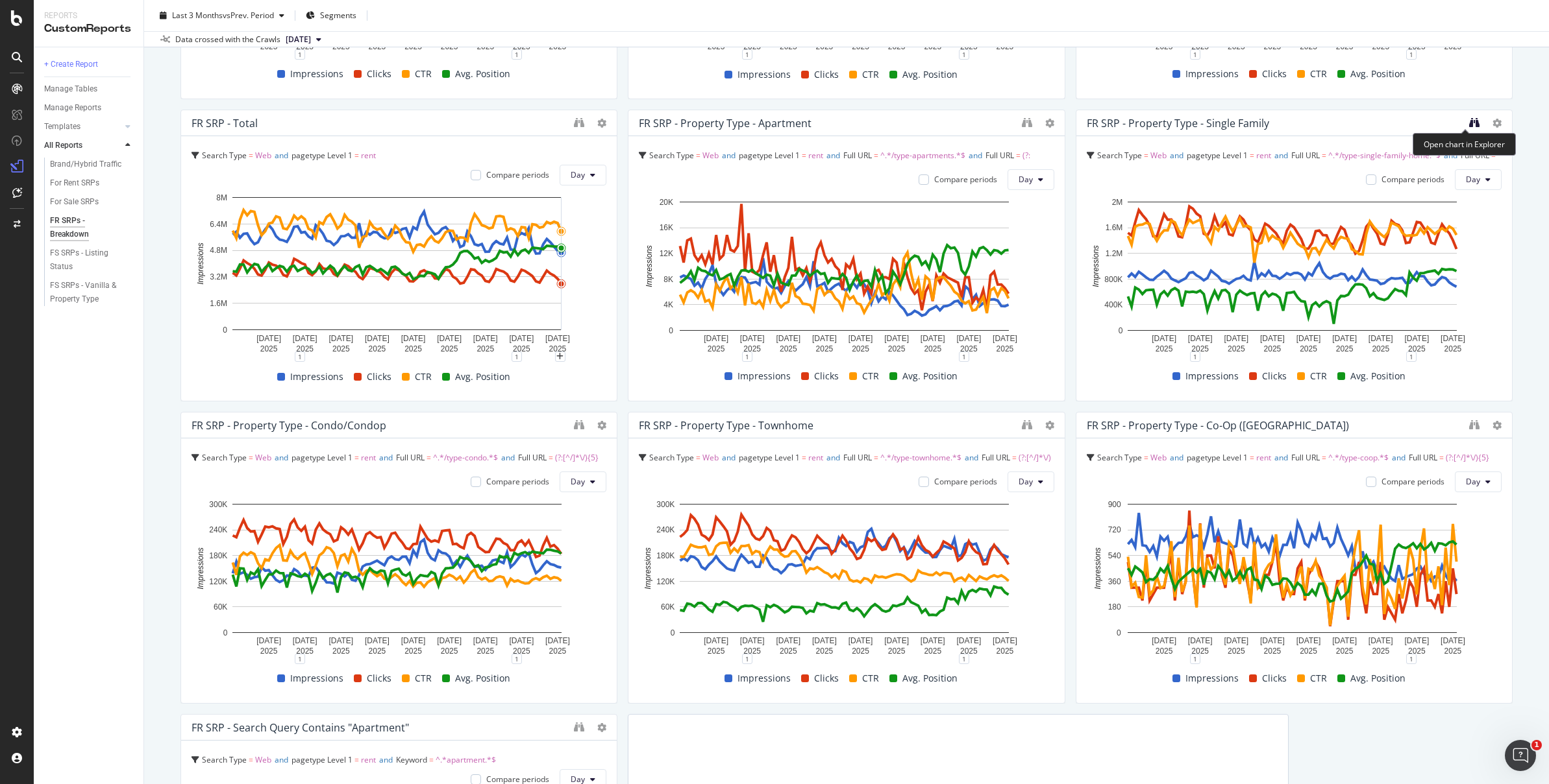
click at [1469, 118] on icon "binoculars" at bounding box center [1474, 123] width 10 height 10
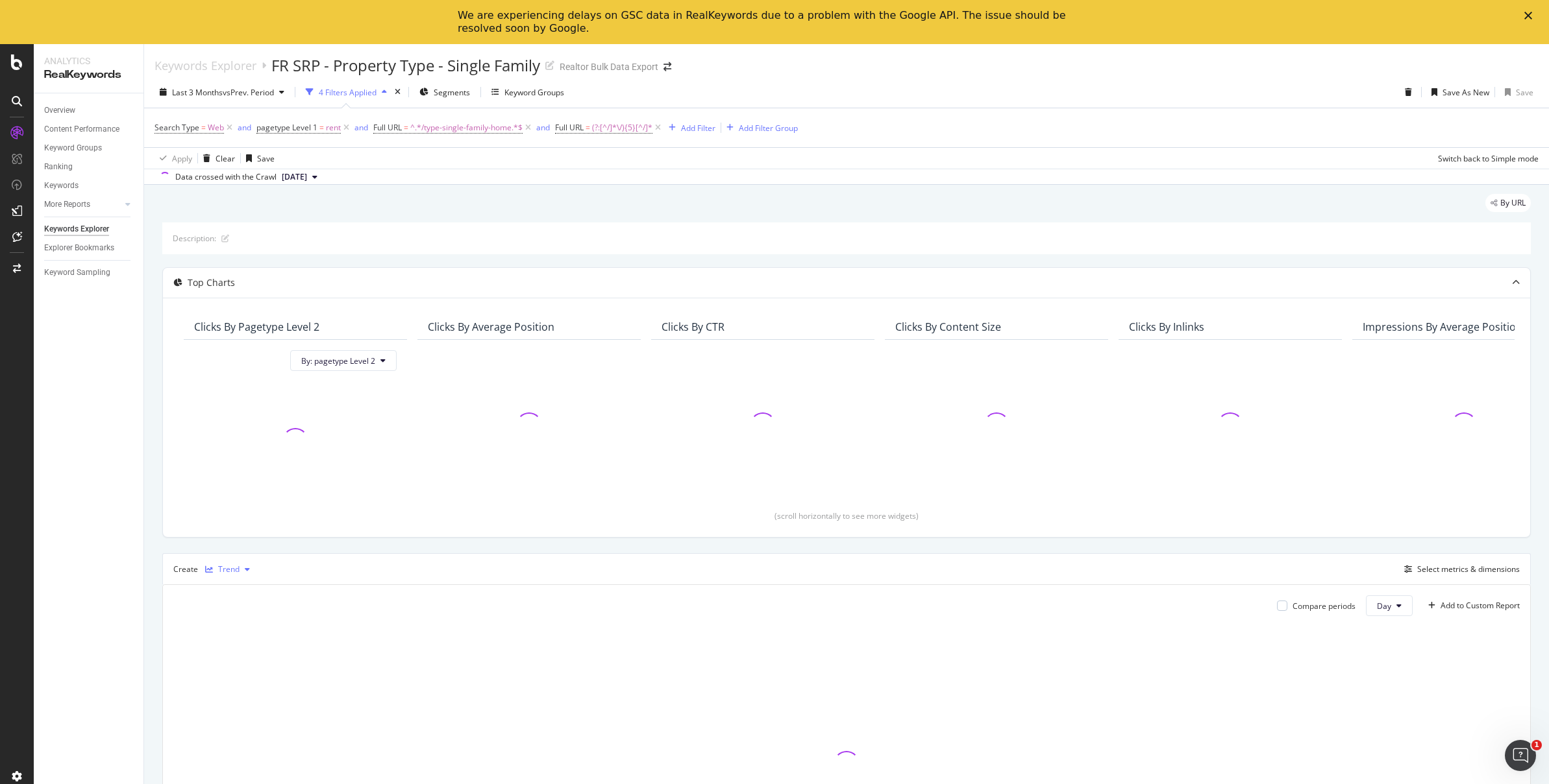
click at [213, 570] on div "button" at bounding box center [209, 570] width 18 height 8
click at [253, 592] on div "Table" at bounding box center [245, 591] width 80 height 16
click at [279, 94] on div "button" at bounding box center [281, 92] width 16 height 8
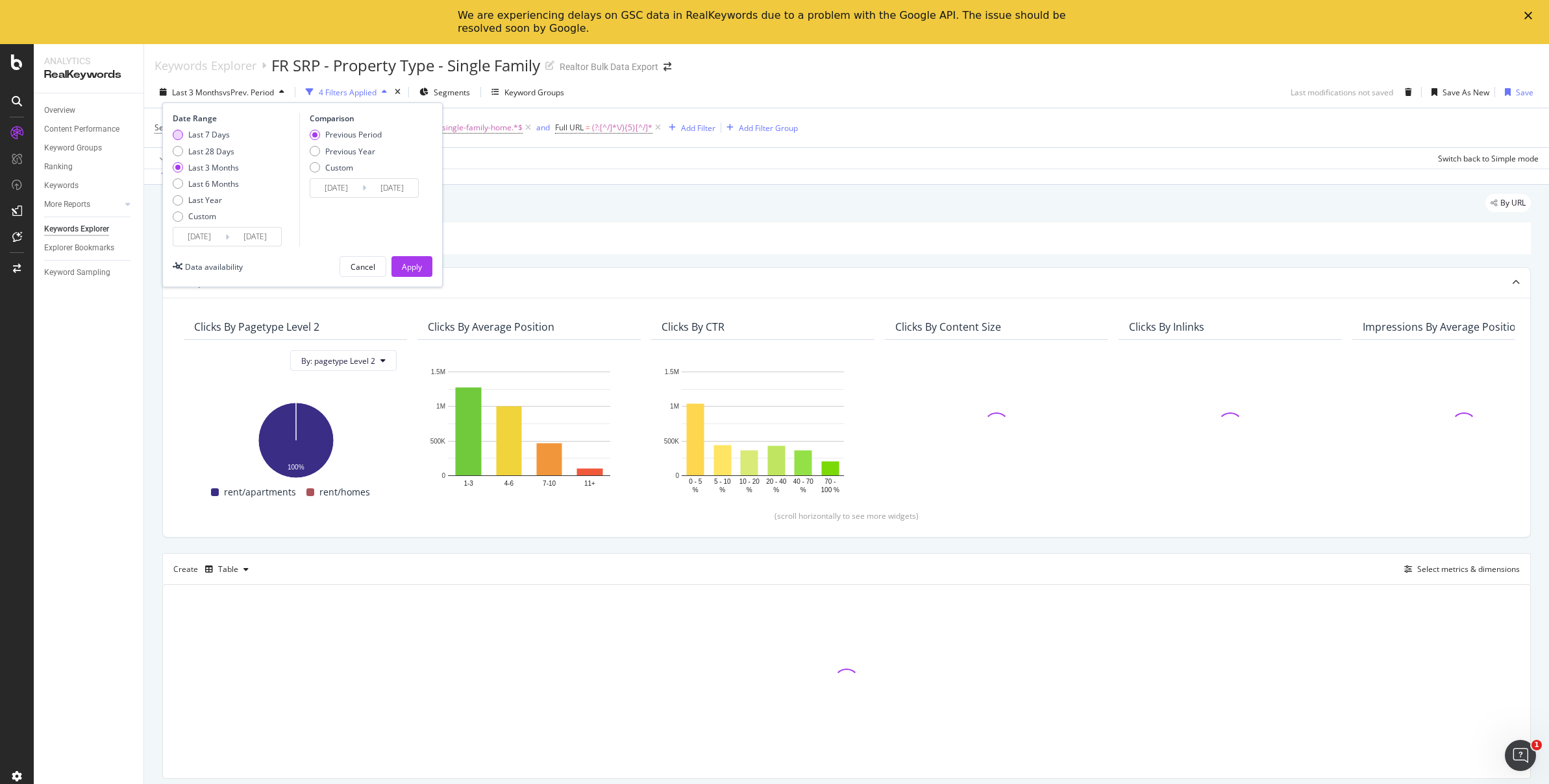
click at [217, 140] on div "Last 7 Days" at bounding box center [210, 134] width 42 height 11
type input "[DATE]"
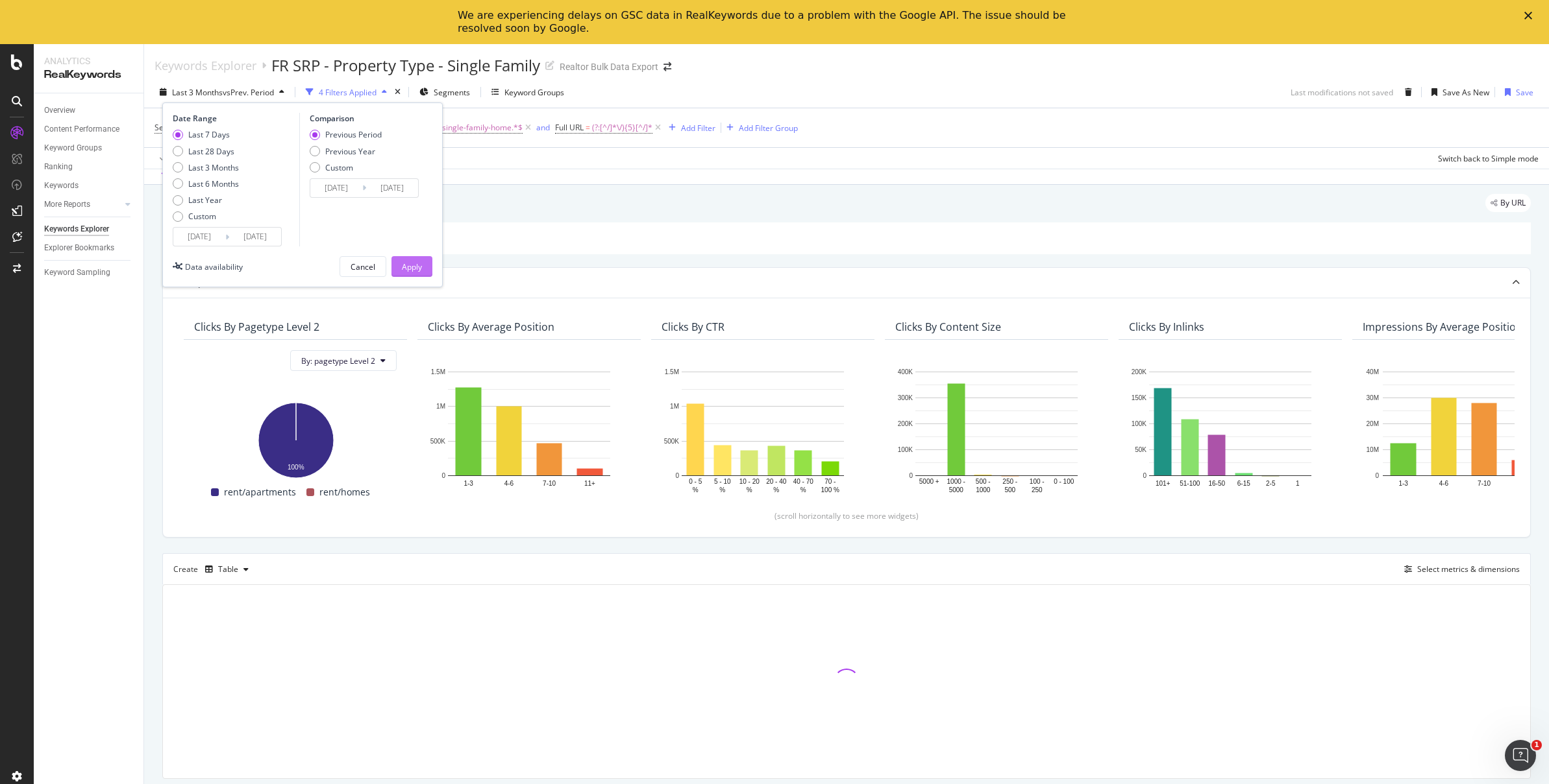
click at [421, 265] on div "Apply" at bounding box center [412, 266] width 20 height 11
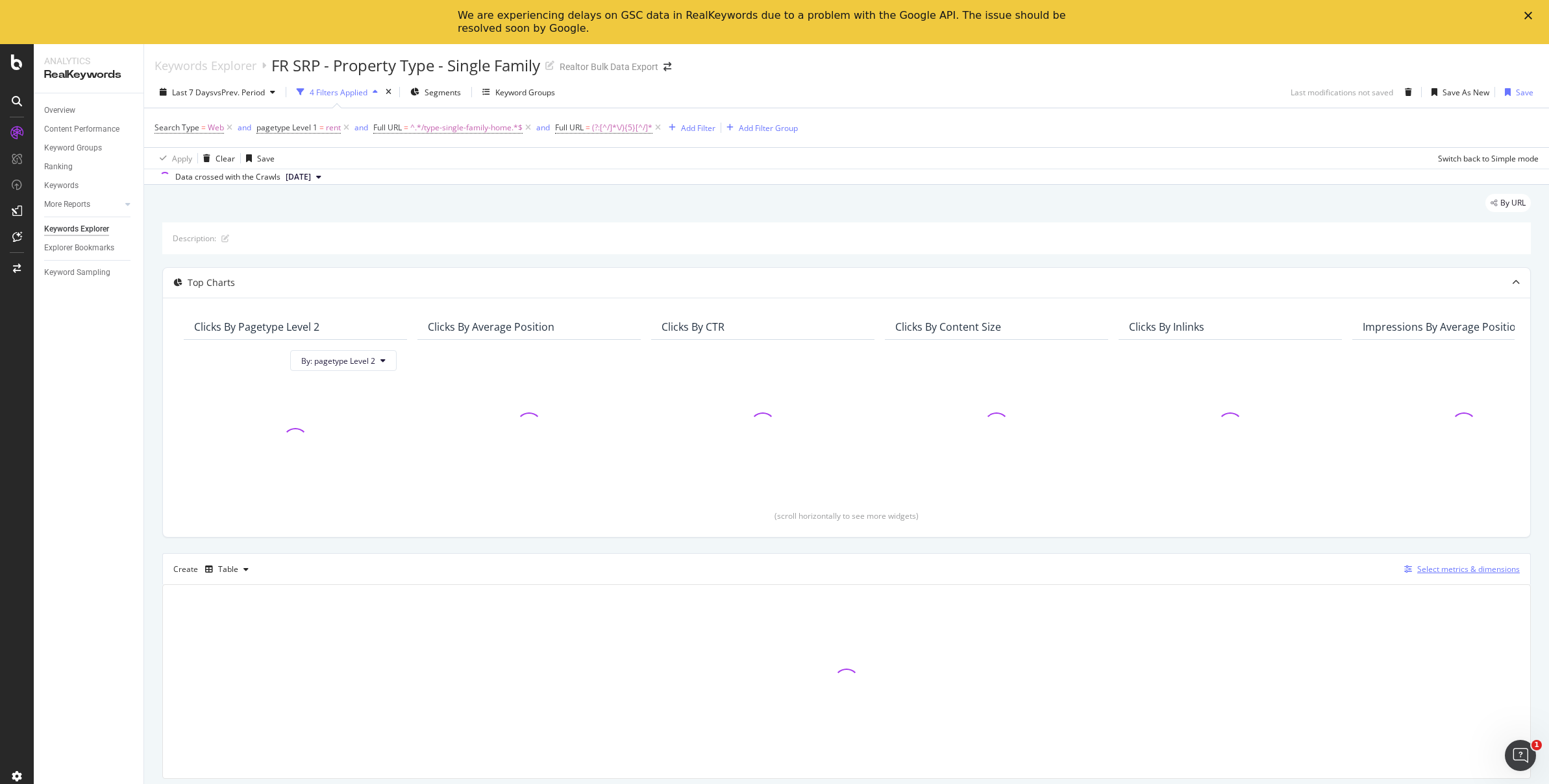
click at [1473, 564] on div "Select metrics & dimensions" at bounding box center [1468, 569] width 103 height 11
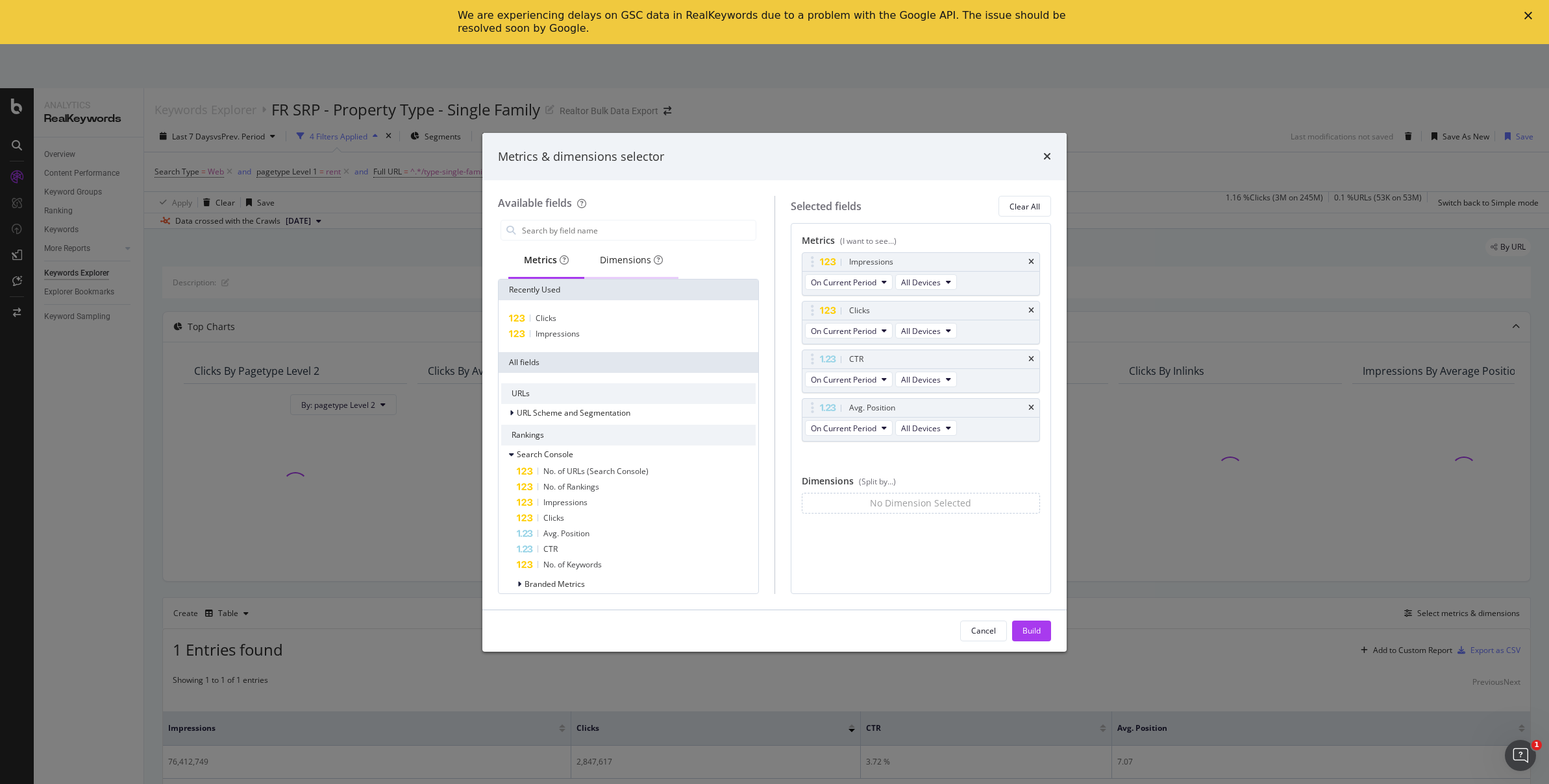
click at [609, 272] on div "Dimensions" at bounding box center [631, 261] width 94 height 36
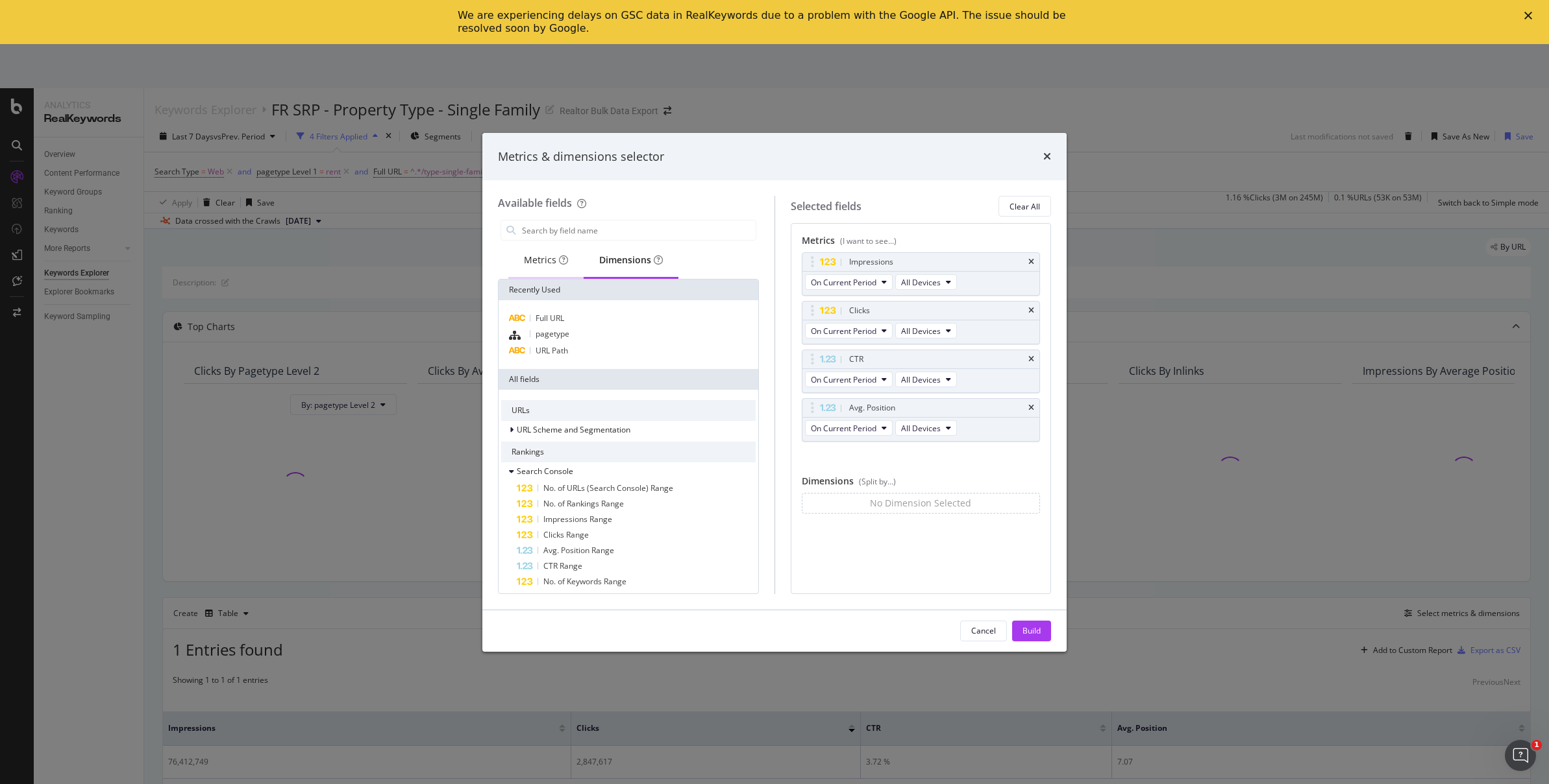
click at [545, 260] on div "Metrics" at bounding box center [546, 259] width 44 height 13
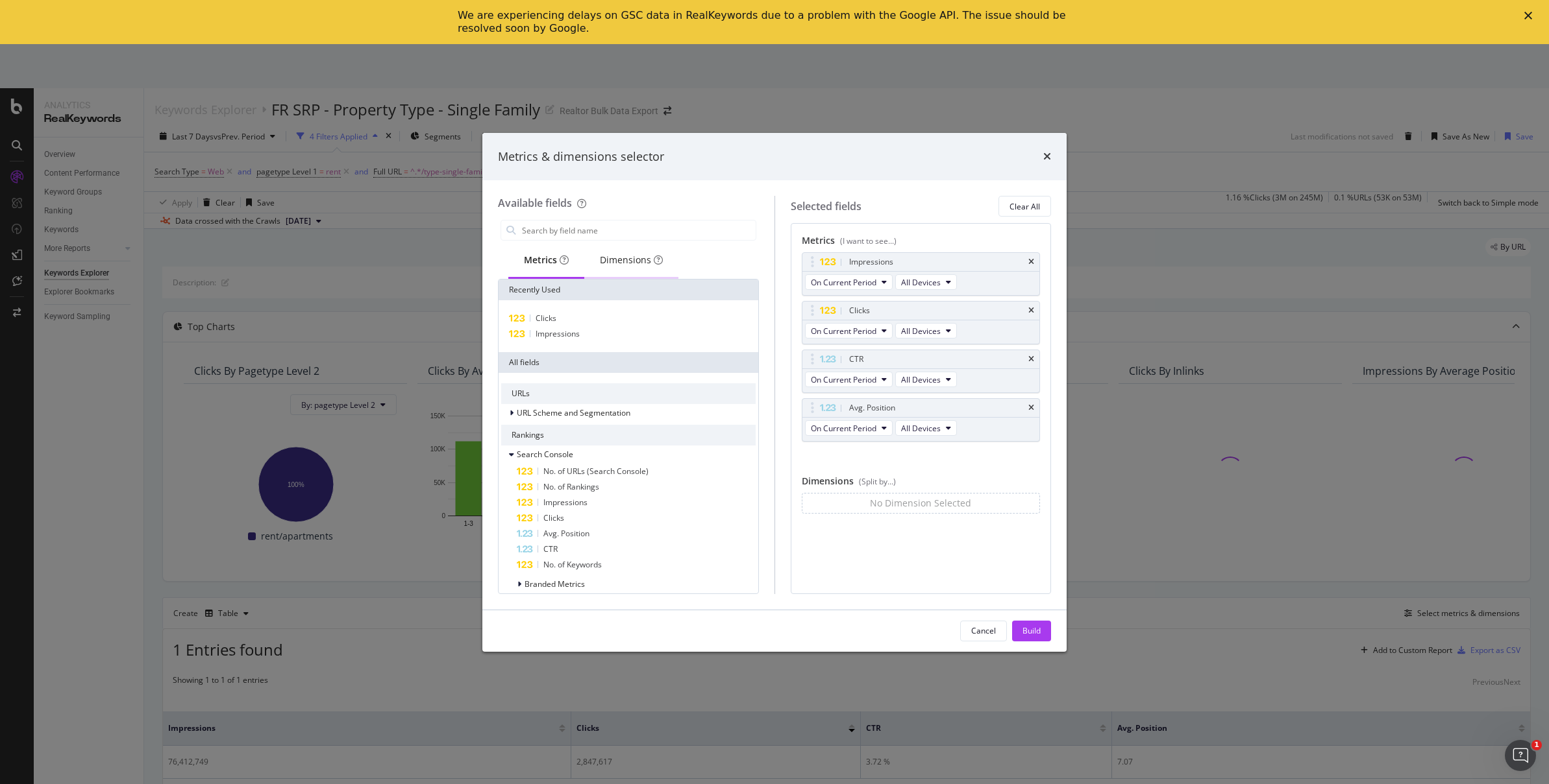
click at [638, 255] on div "Dimensions" at bounding box center [631, 259] width 63 height 13
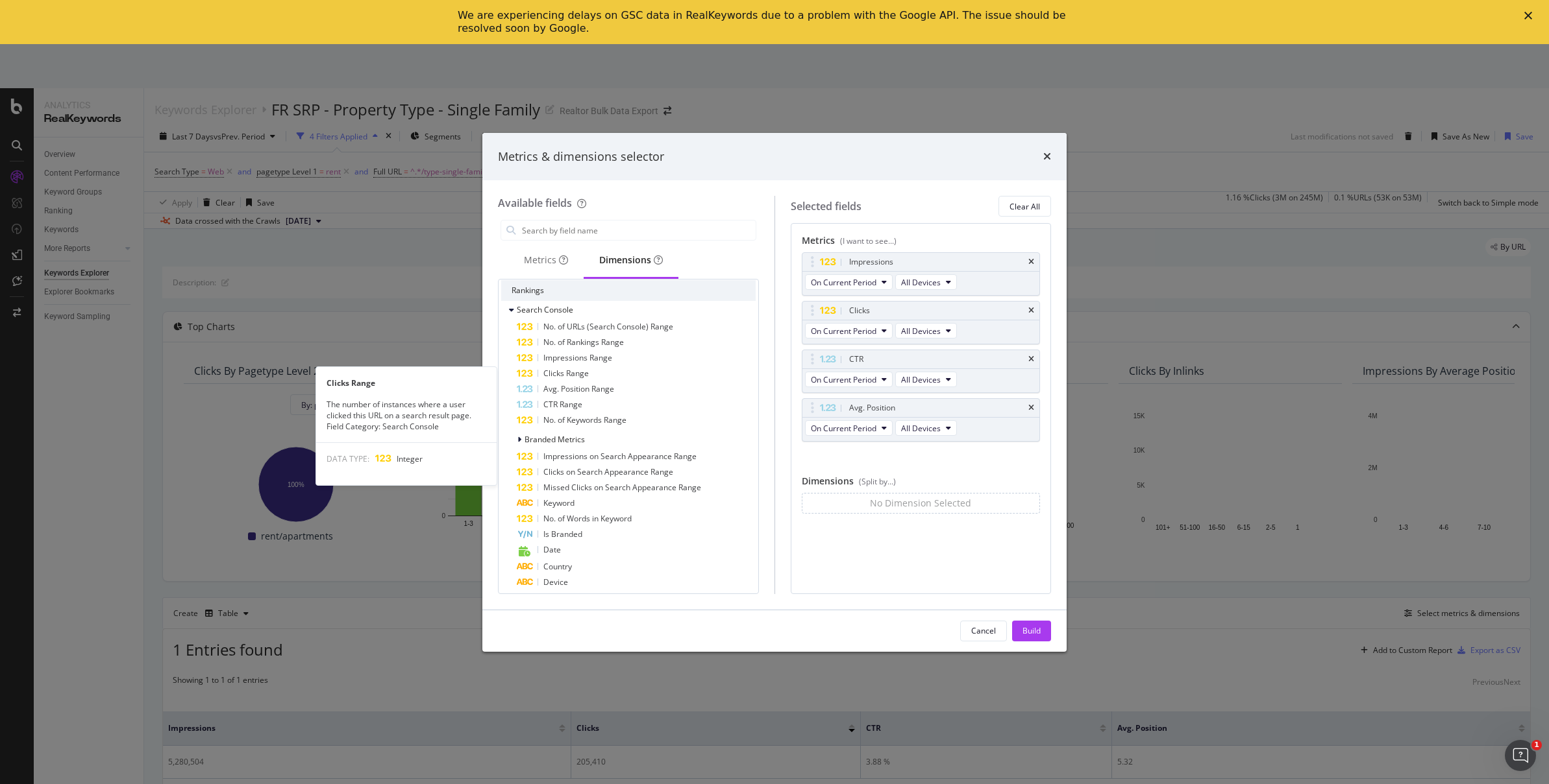
scroll to position [172, 0]
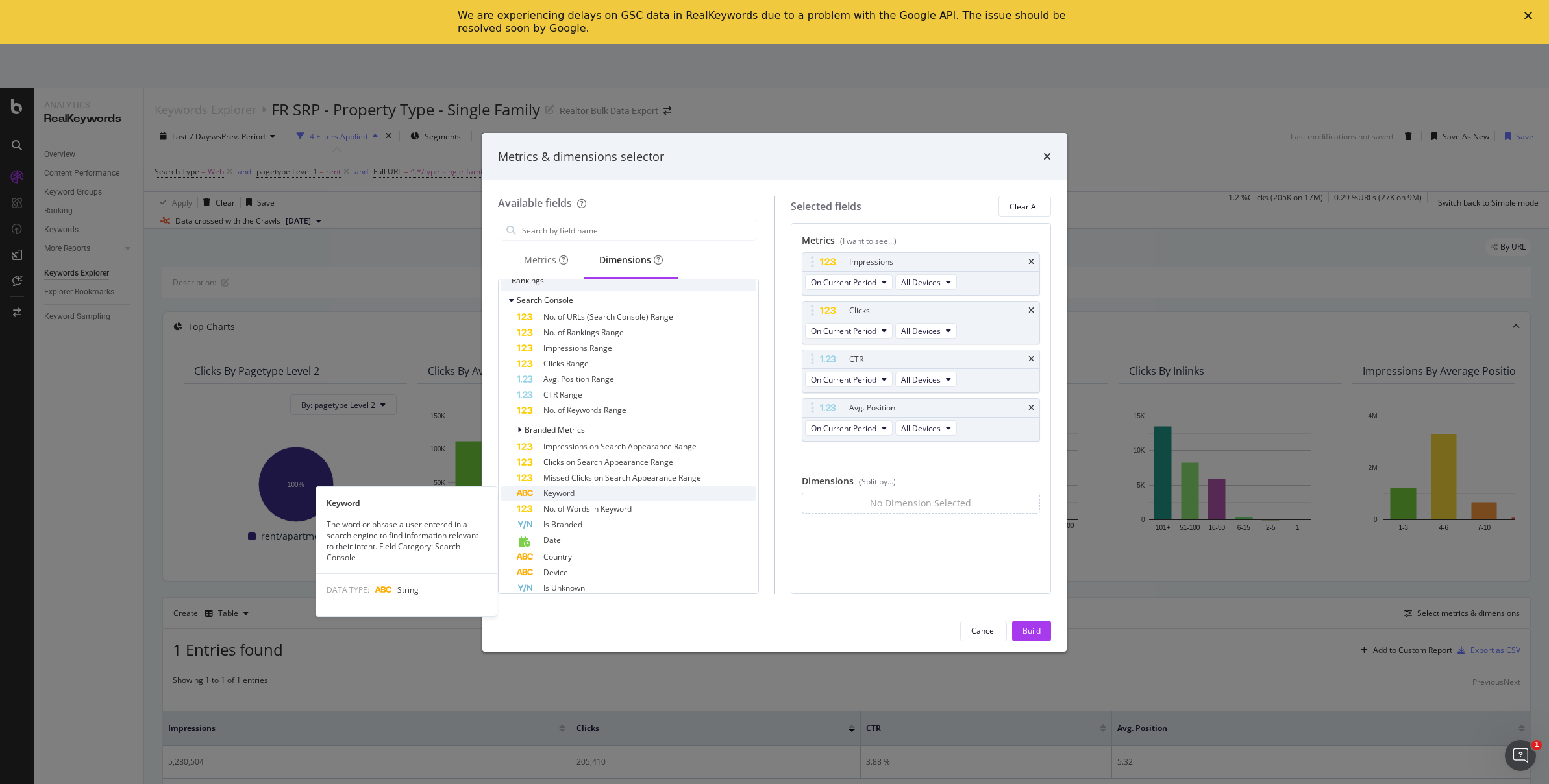
click at [594, 491] on div "Keyword" at bounding box center [636, 494] width 239 height 16
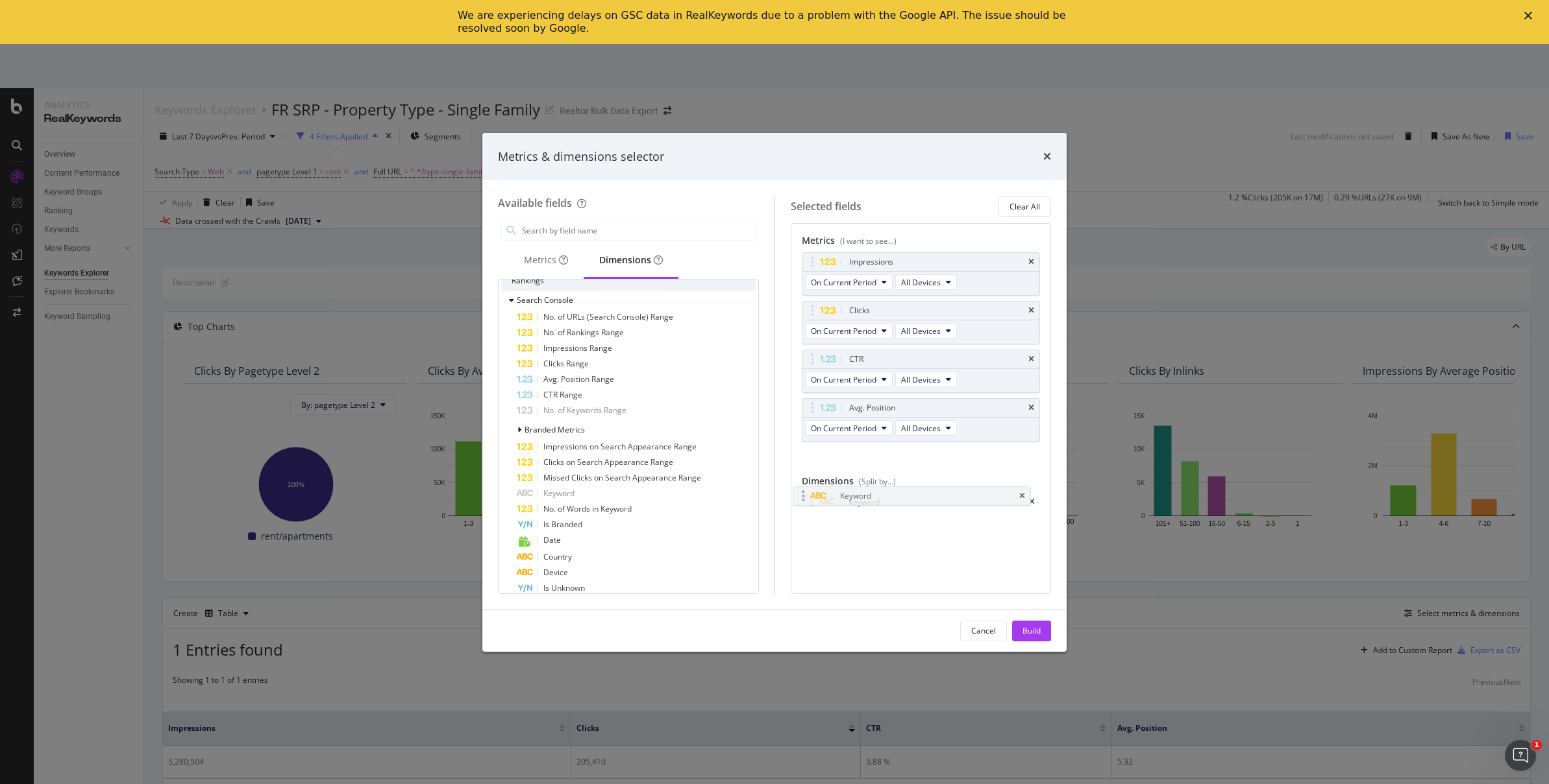
drag, startPoint x: 892, startPoint y: 497, endPoint x: 883, endPoint y: 493, distance: 9.8
click at [883, 493] on body "Analytics RealKeywords Overview Content Performance Keyword Groups Ranking Keyw…" at bounding box center [774, 414] width 1549 height 740
click at [1032, 631] on div "Build" at bounding box center [1031, 630] width 18 height 11
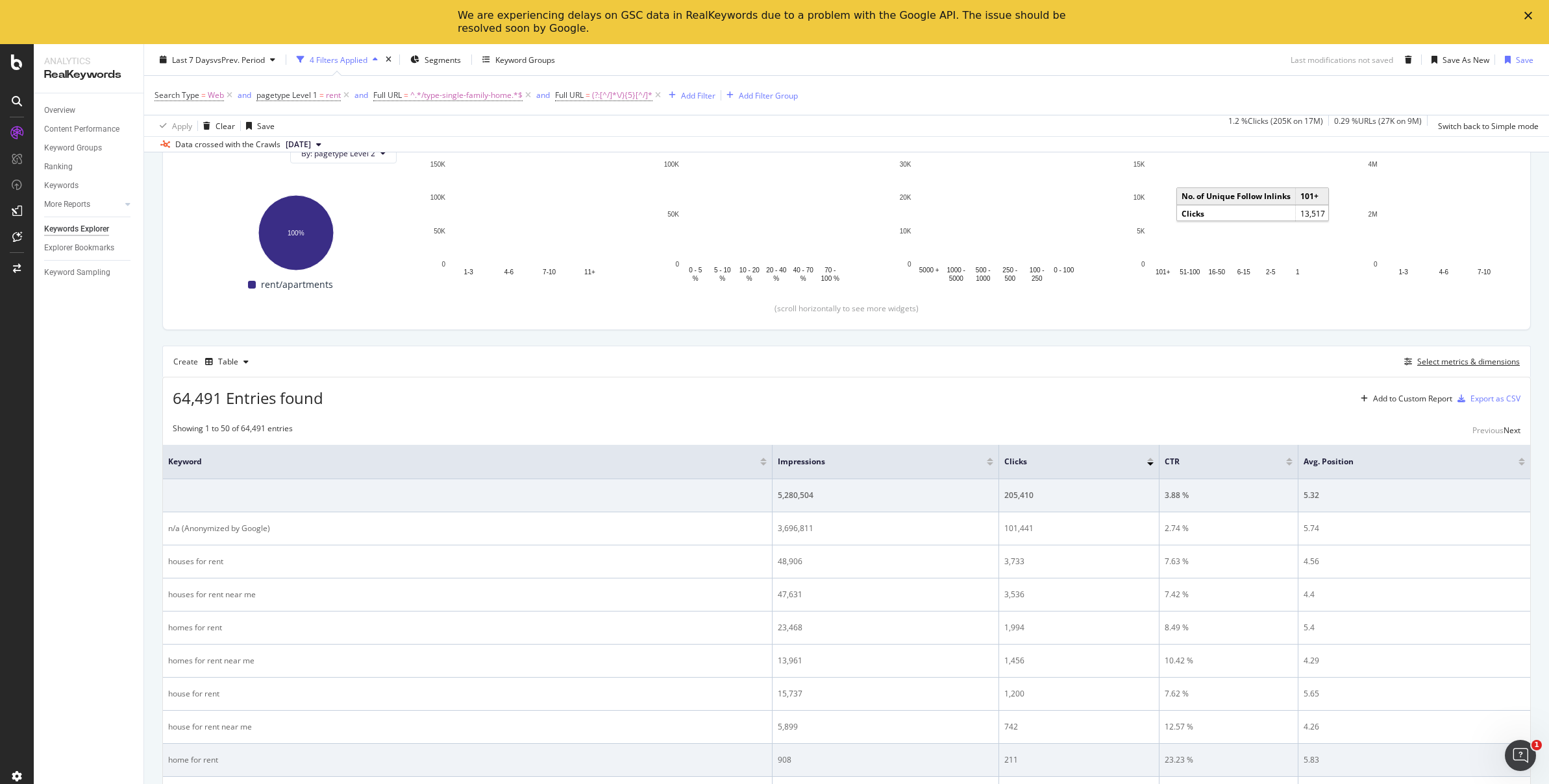
scroll to position [353, 0]
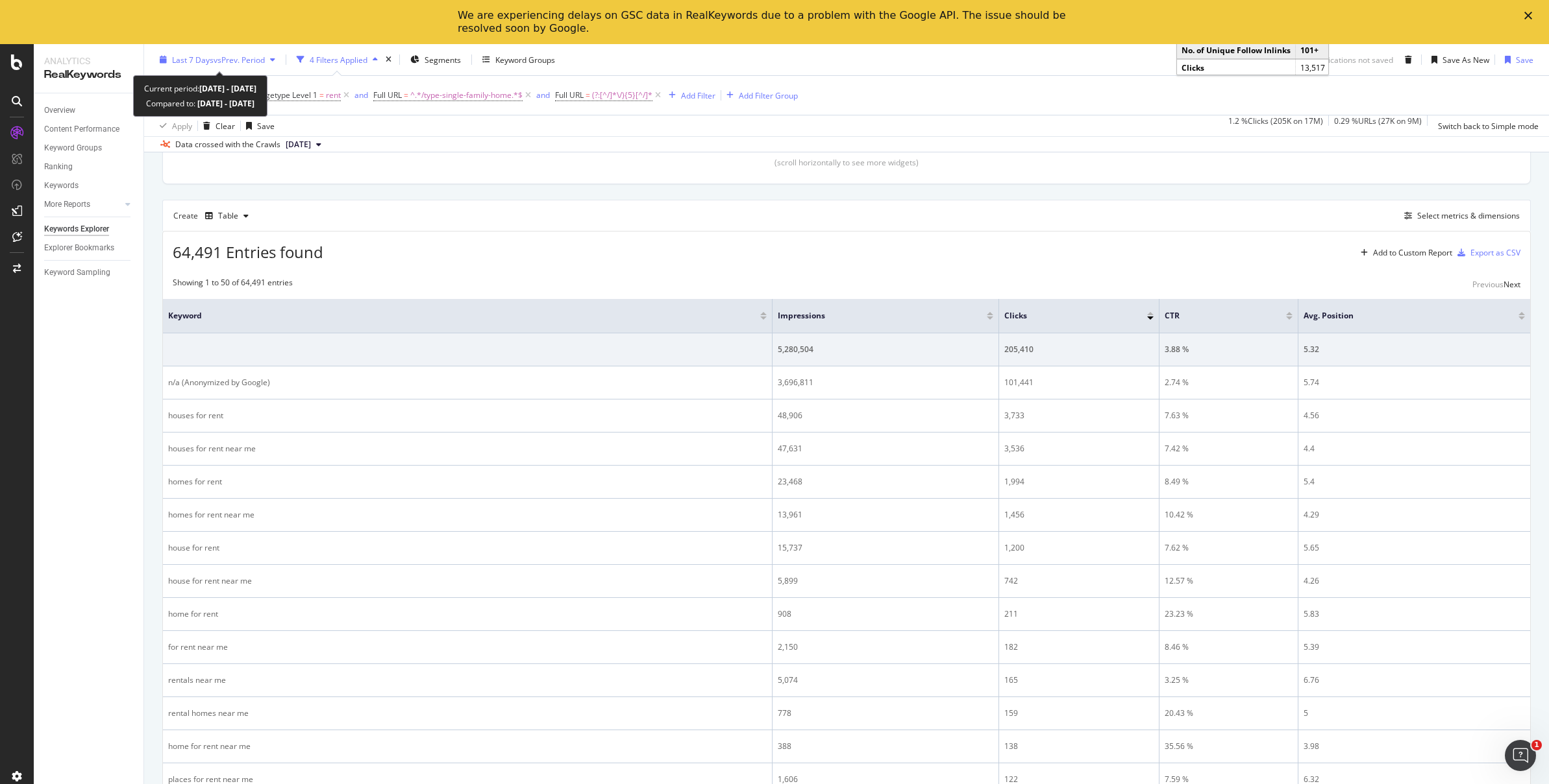
click at [246, 54] on span "vs Prev. Period" at bounding box center [239, 59] width 51 height 11
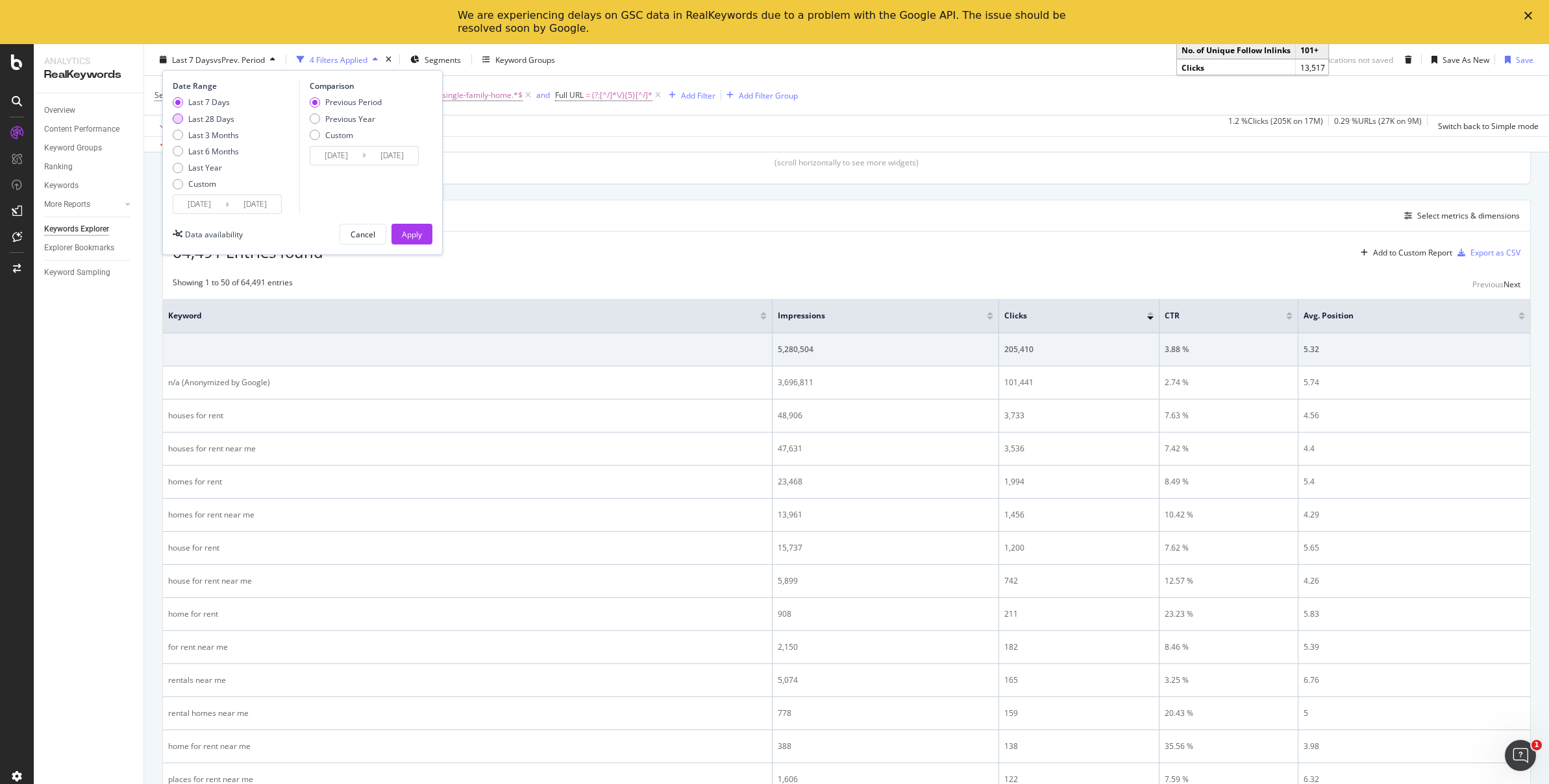
click at [213, 114] on div "Last 28 Days" at bounding box center [212, 118] width 46 height 11
type input "[DATE]"
click at [413, 229] on div "Apply" at bounding box center [412, 233] width 20 height 11
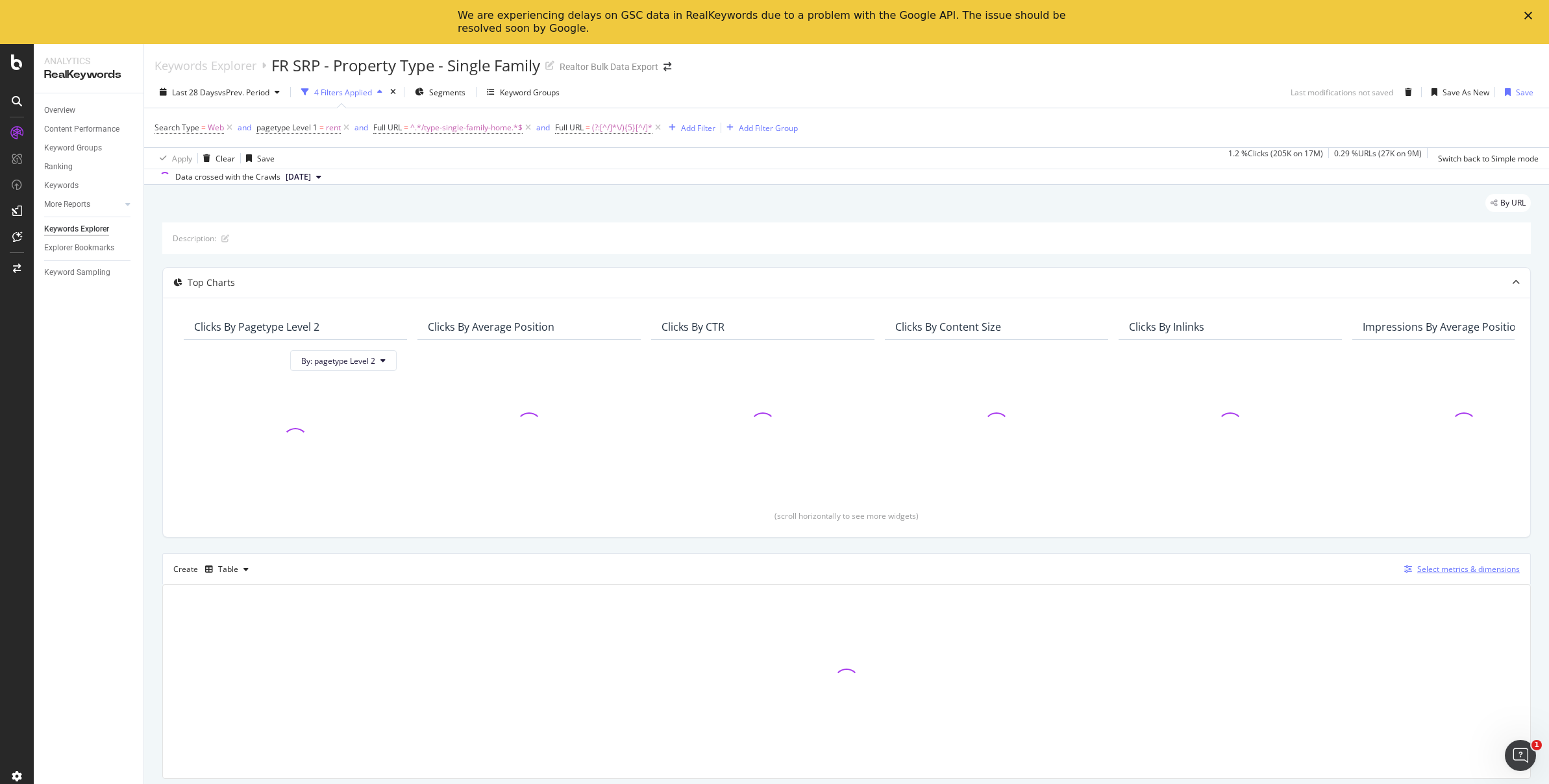
click at [1480, 565] on div "Select metrics & dimensions" at bounding box center [1468, 569] width 103 height 11
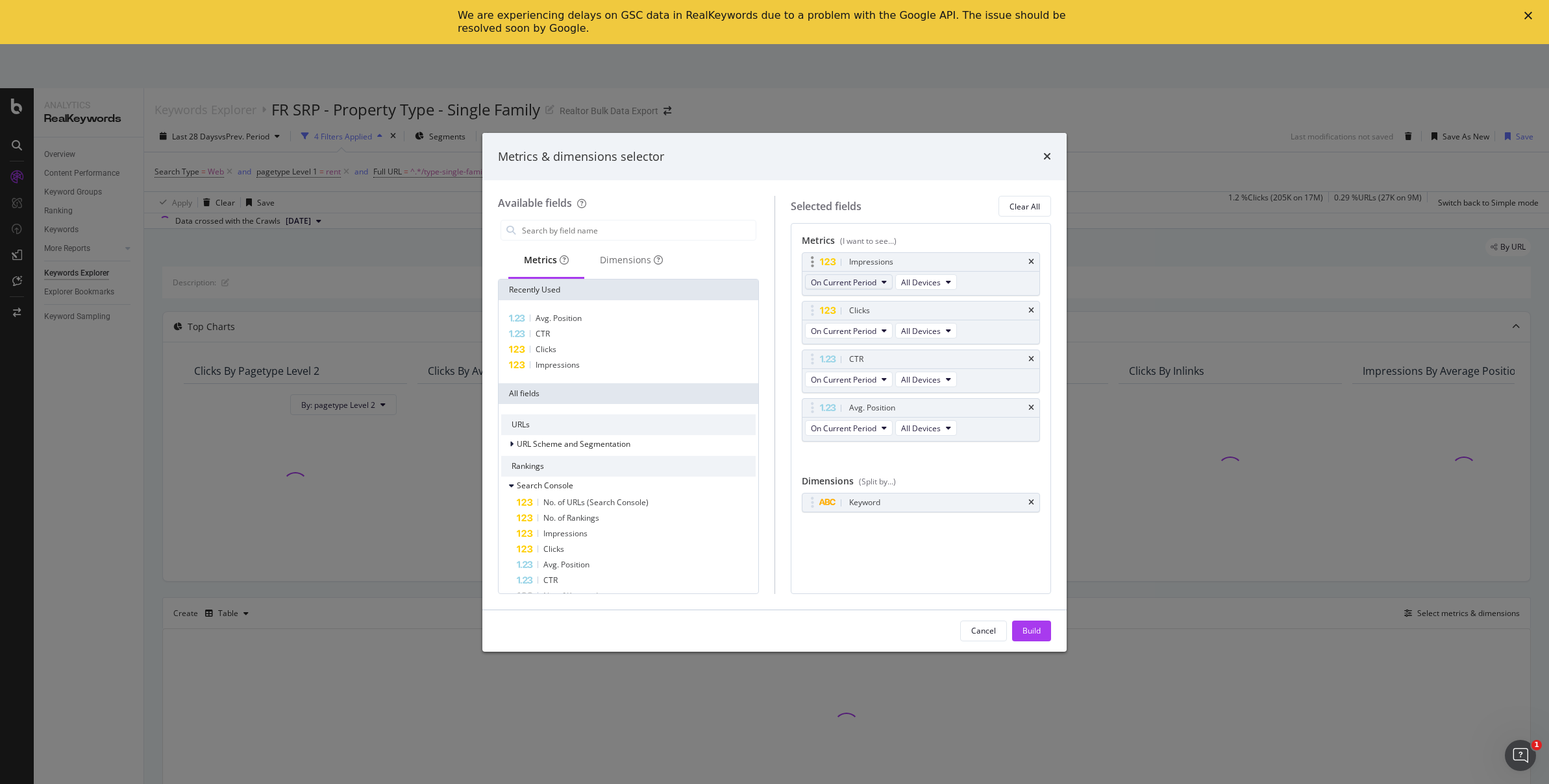
click at [856, 282] on span "On Current Period" at bounding box center [843, 282] width 66 height 11
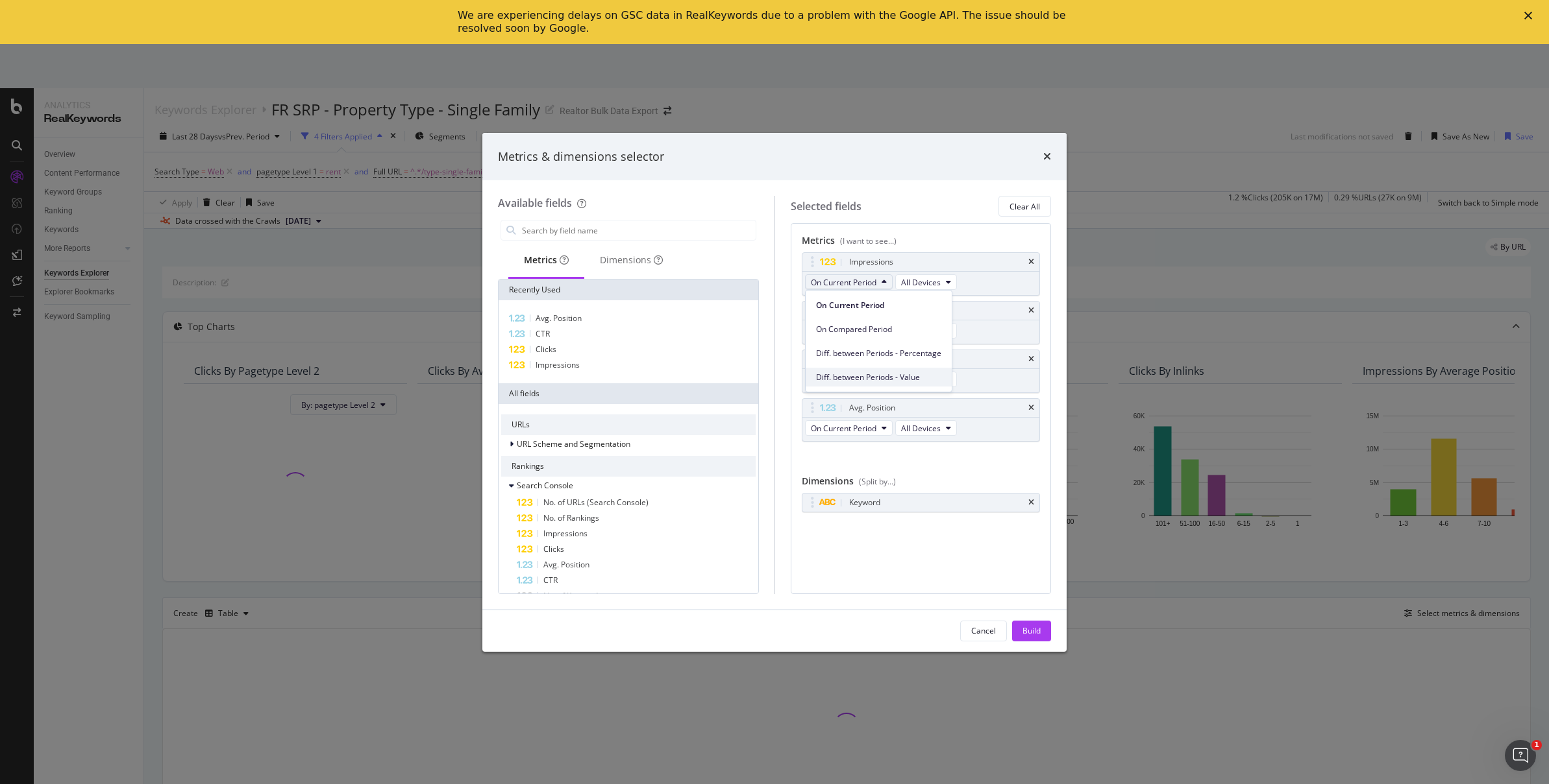
click at [868, 375] on span "Diff. between Periods - Value" at bounding box center [878, 378] width 126 height 12
click at [844, 332] on span "On Current Period" at bounding box center [843, 330] width 66 height 11
click at [857, 420] on span "Diff. between Periods - Value" at bounding box center [878, 426] width 126 height 12
click at [858, 380] on span "On Current Period" at bounding box center [843, 379] width 66 height 11
click at [869, 476] on span "Diff. between Periods - Value" at bounding box center [878, 475] width 126 height 12
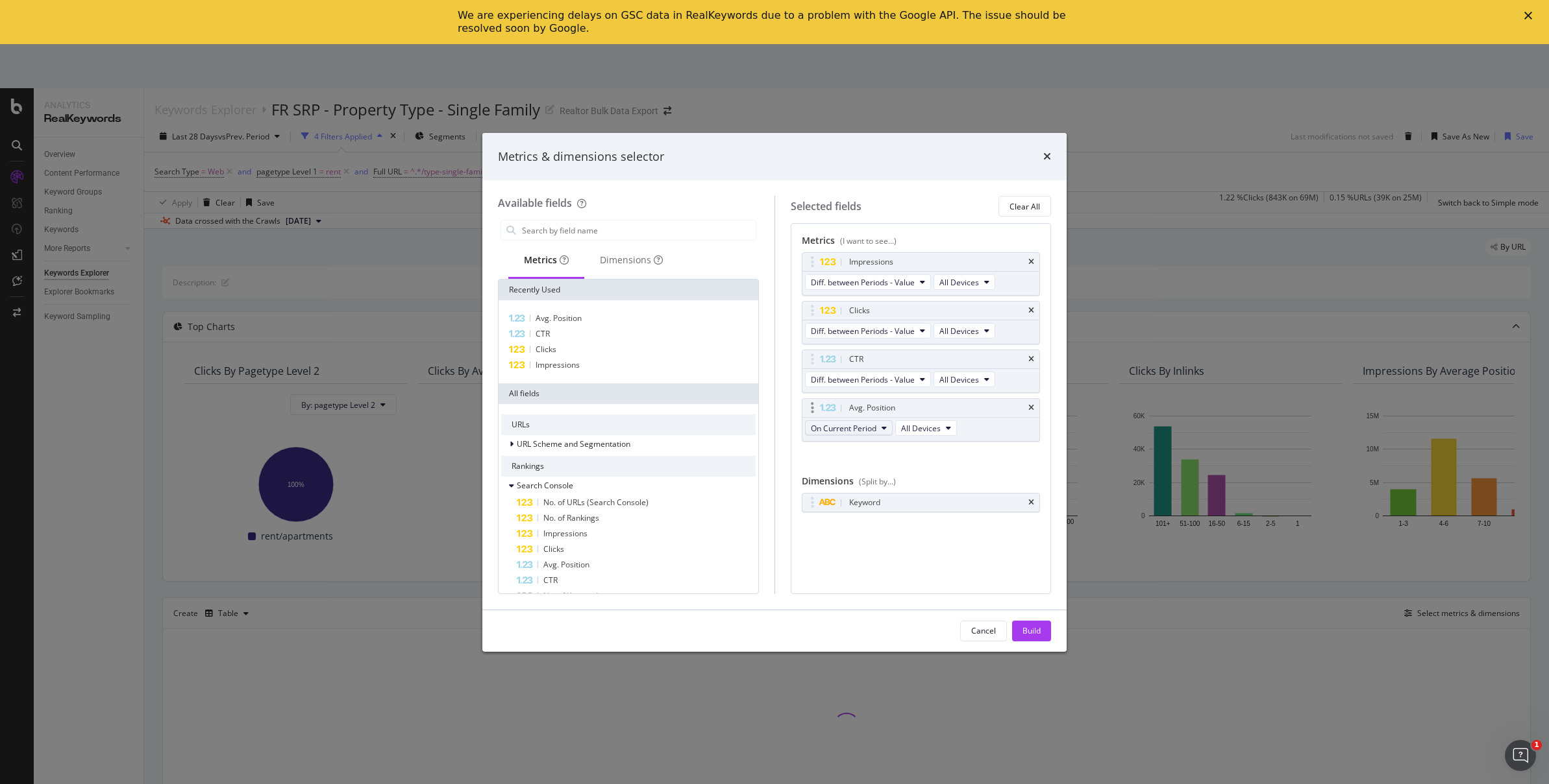
click at [865, 427] on span "On Current Period" at bounding box center [843, 428] width 66 height 11
click at [878, 522] on span "Diff. between Periods - Value" at bounding box center [878, 524] width 126 height 12
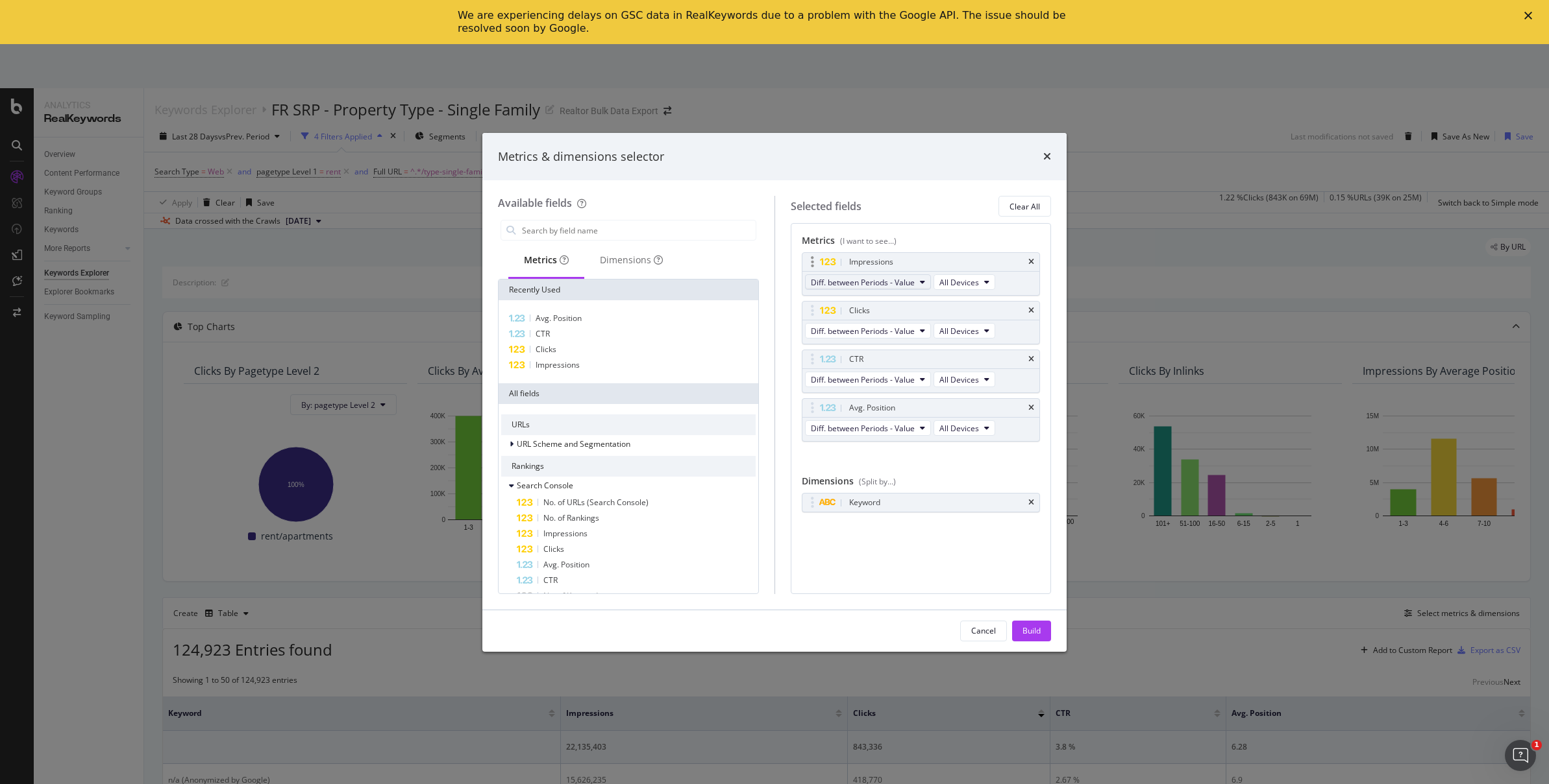
click at [892, 281] on span "Diff. between Periods - Value" at bounding box center [862, 282] width 104 height 11
click at [883, 301] on span "On Current Period" at bounding box center [878, 305] width 126 height 12
click at [1040, 635] on button "Build" at bounding box center [1031, 630] width 39 height 21
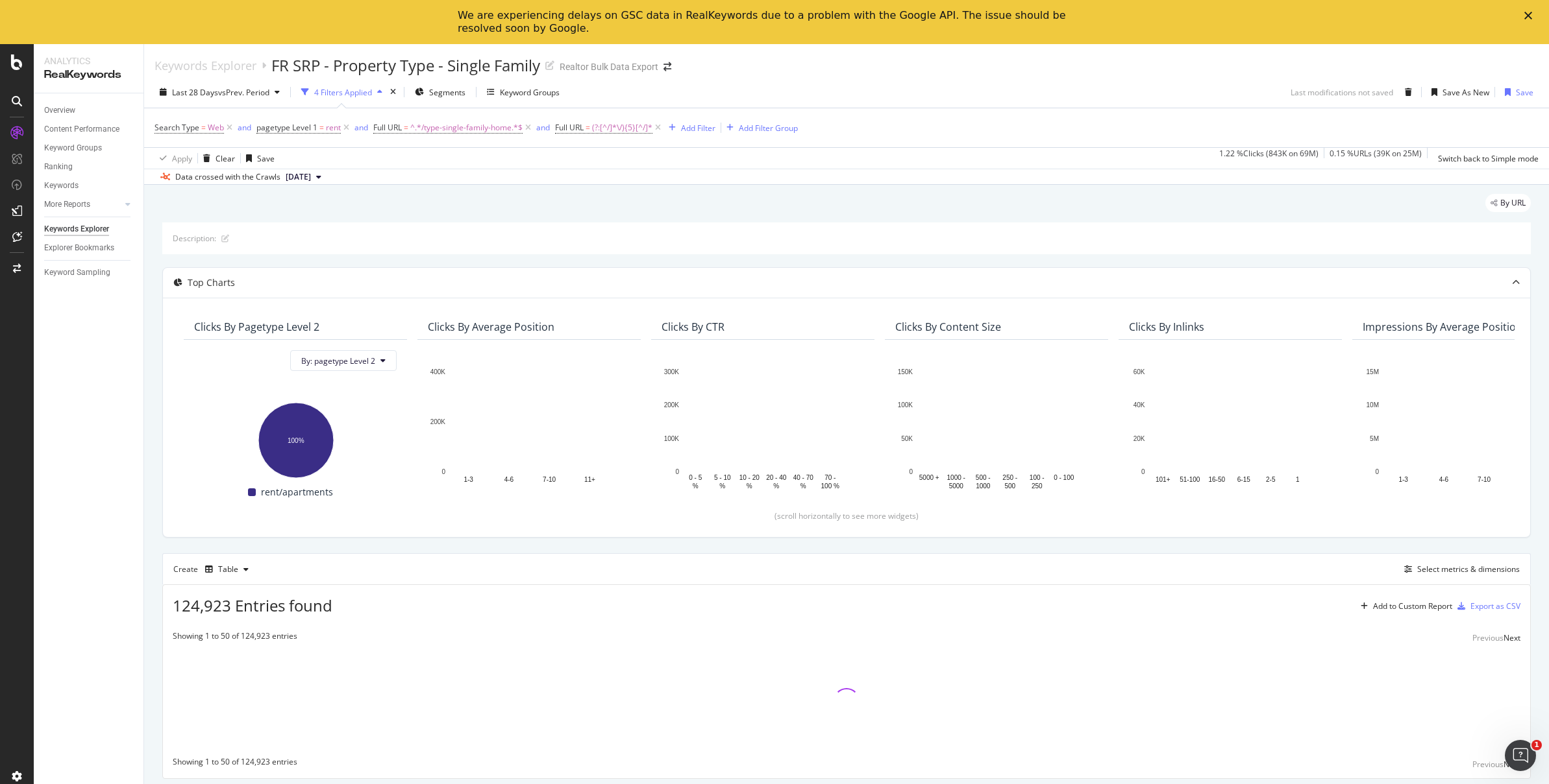
click at [1081, 85] on div "Last 28 Days vs Prev. Period 4 Filters Applied Segments Keyword Groups Last mod…" at bounding box center [845, 95] width 1404 height 26
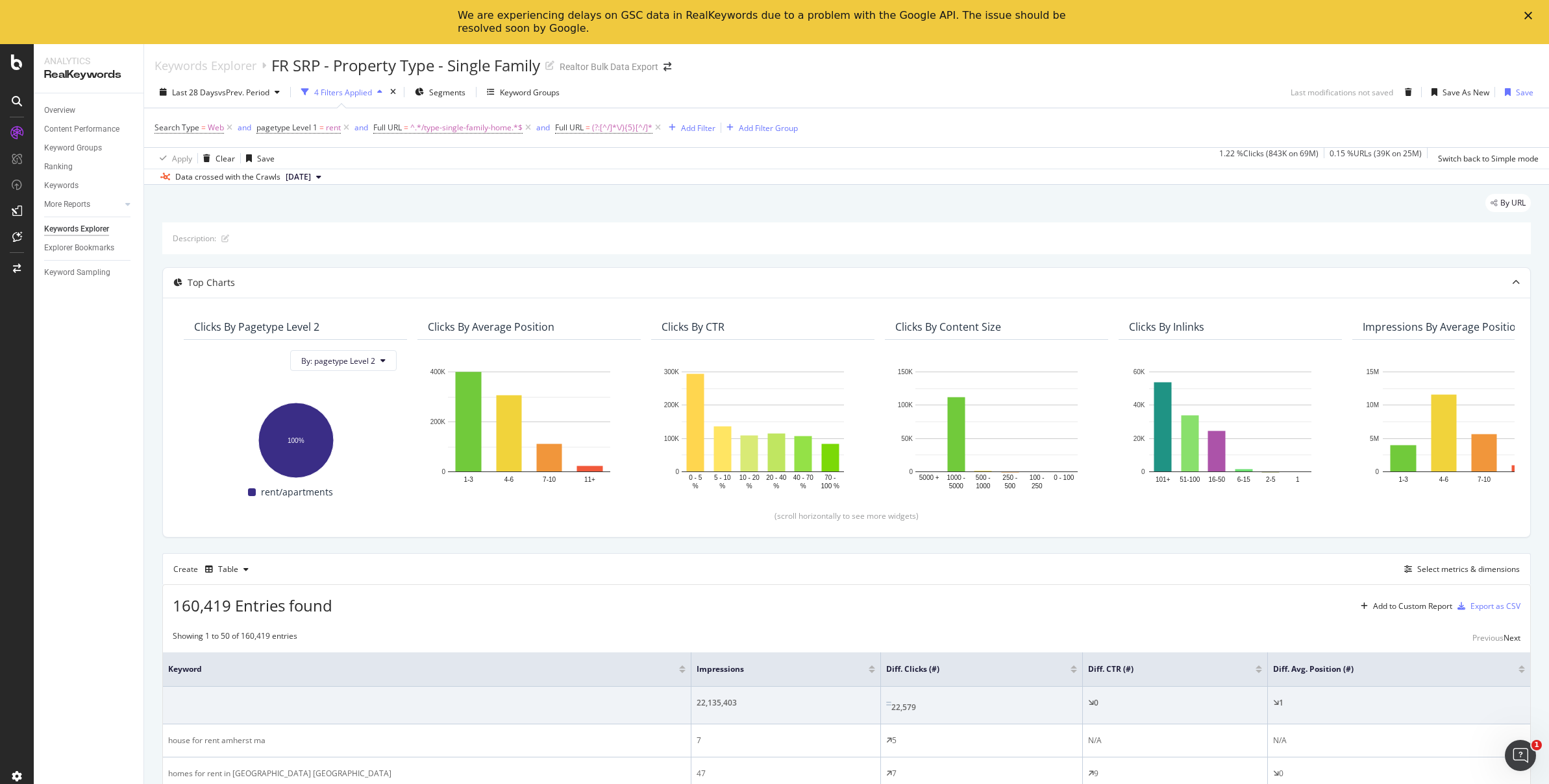
click at [868, 670] on div at bounding box center [871, 671] width 7 height 3
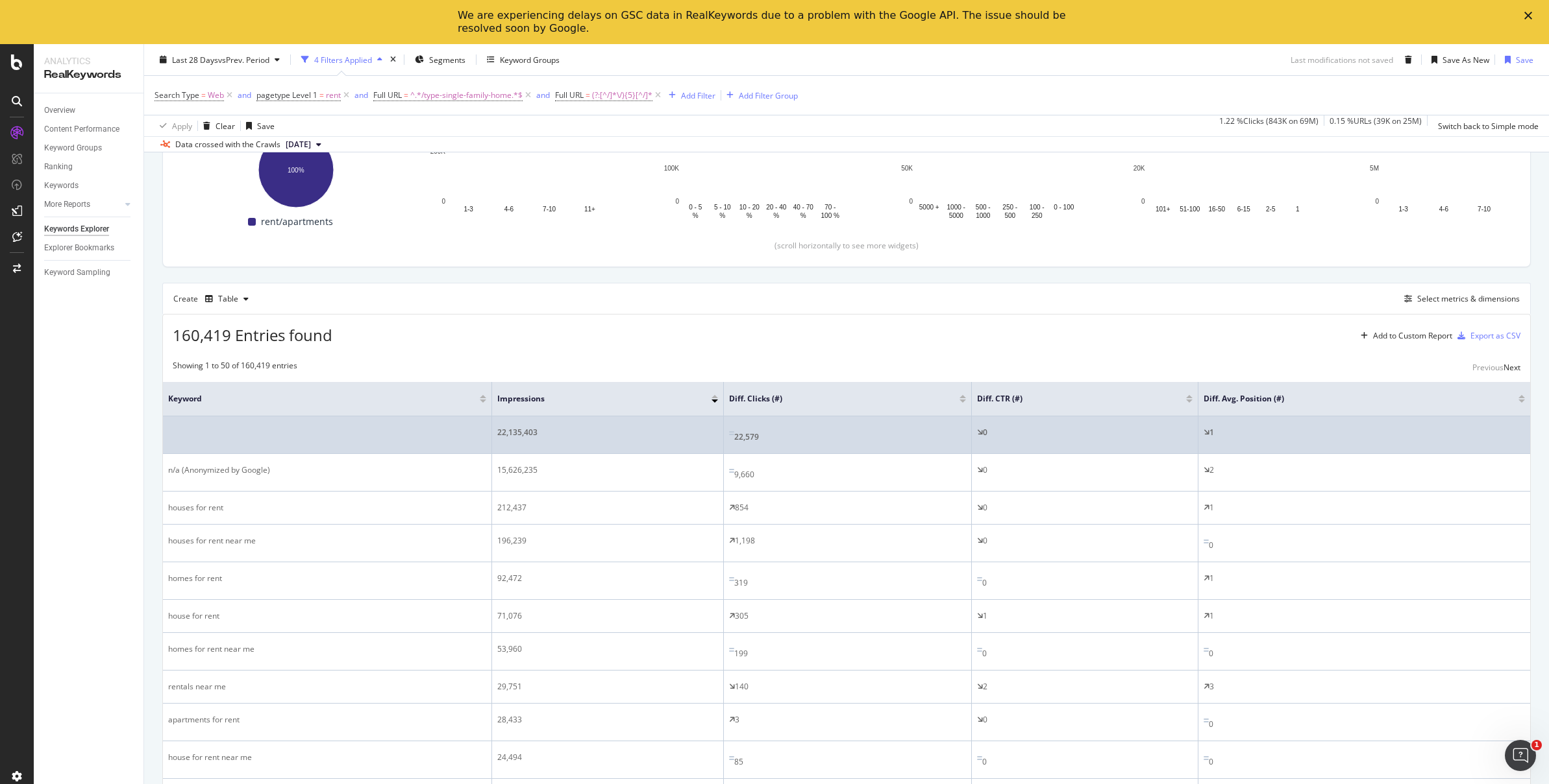
scroll to position [271, 0]
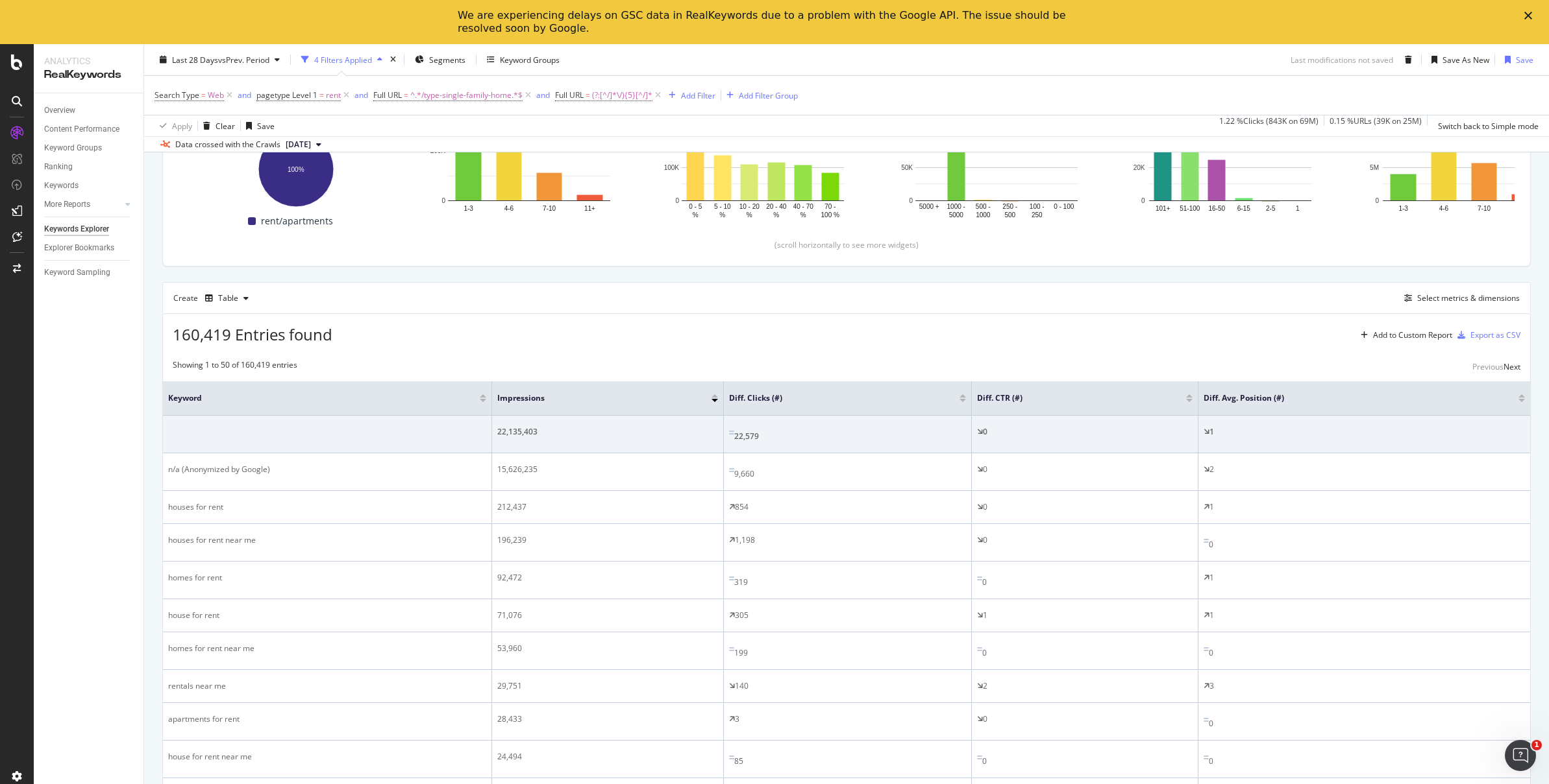
click at [1183, 332] on div "160,419 Entries found Add to Custom Report Export as CSV" at bounding box center [846, 330] width 1367 height 32
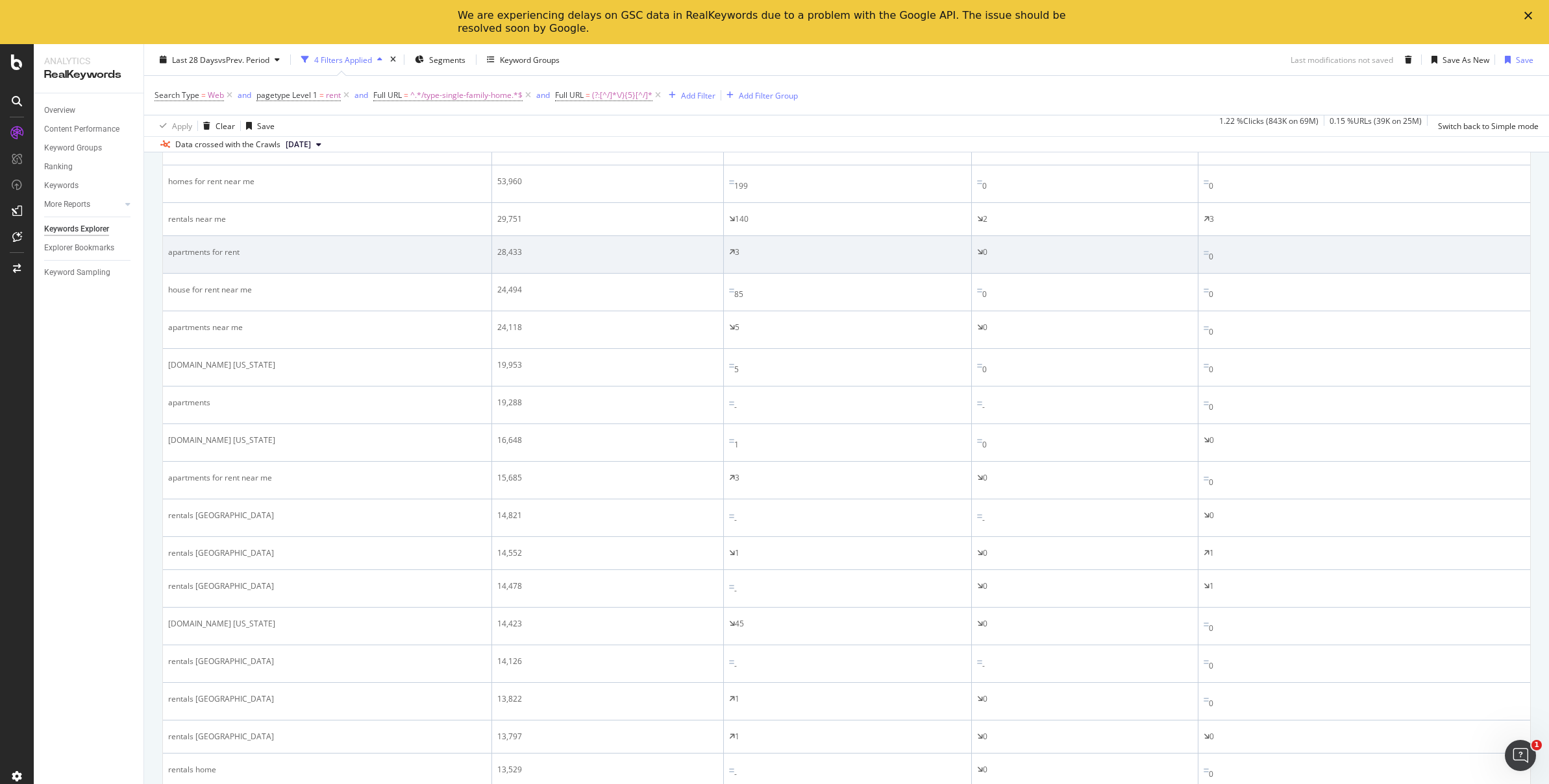
scroll to position [357, 0]
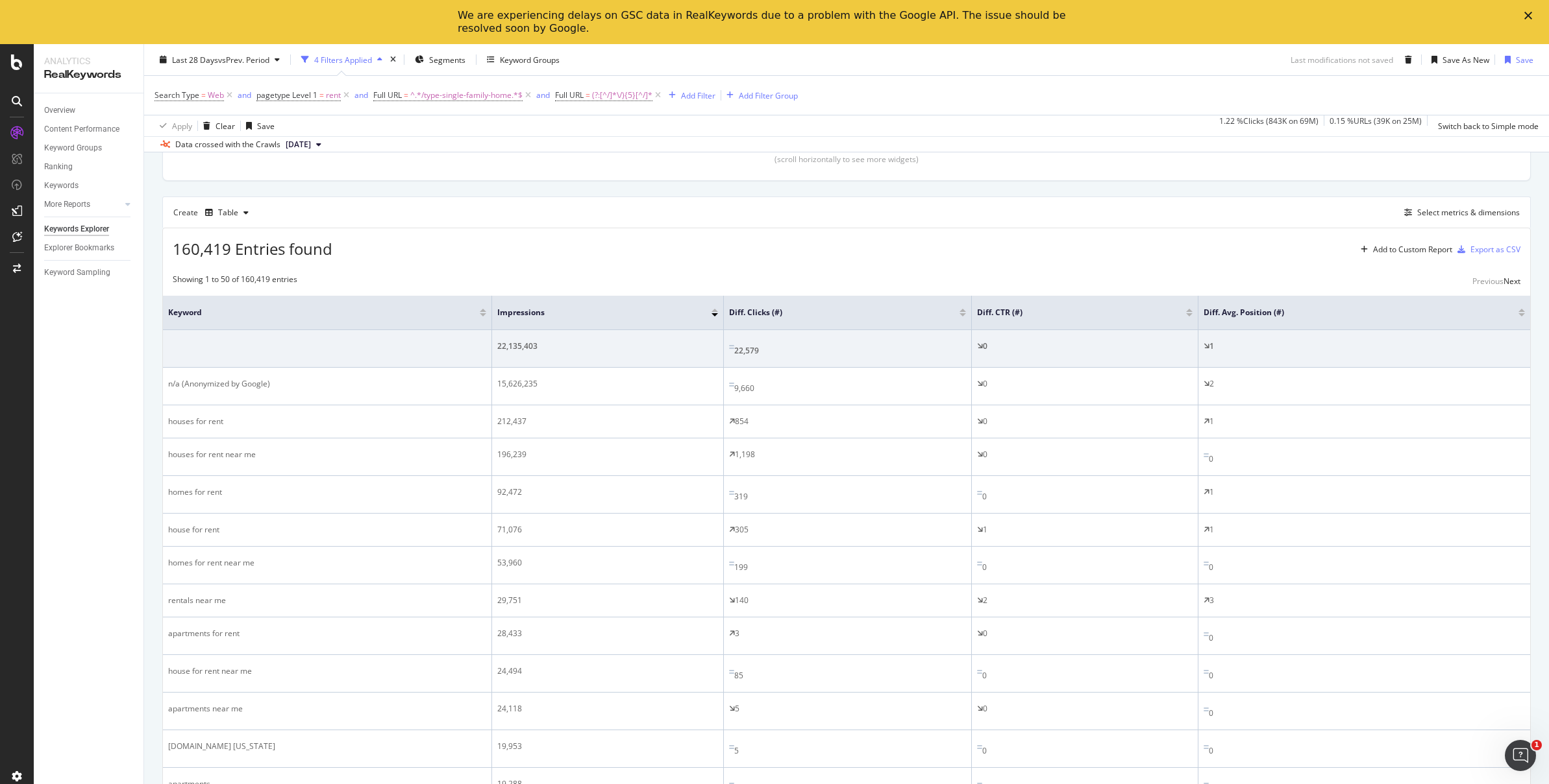
click at [1133, 228] on div "160,419 Entries found Add to Custom Report Export as CSV" at bounding box center [846, 244] width 1367 height 32
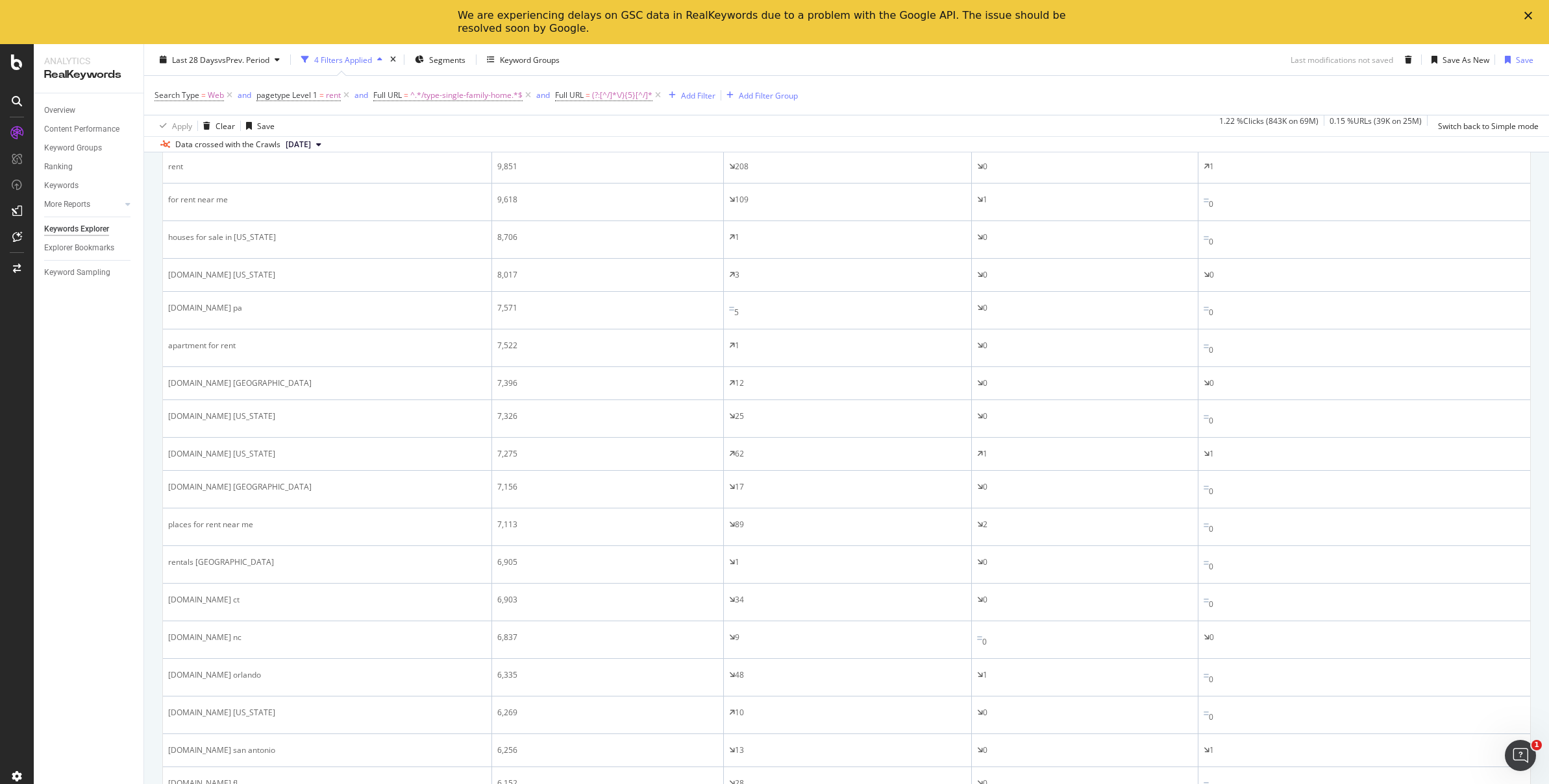
scroll to position [1644, 0]
